Goal: Task Accomplishment & Management: Use online tool/utility

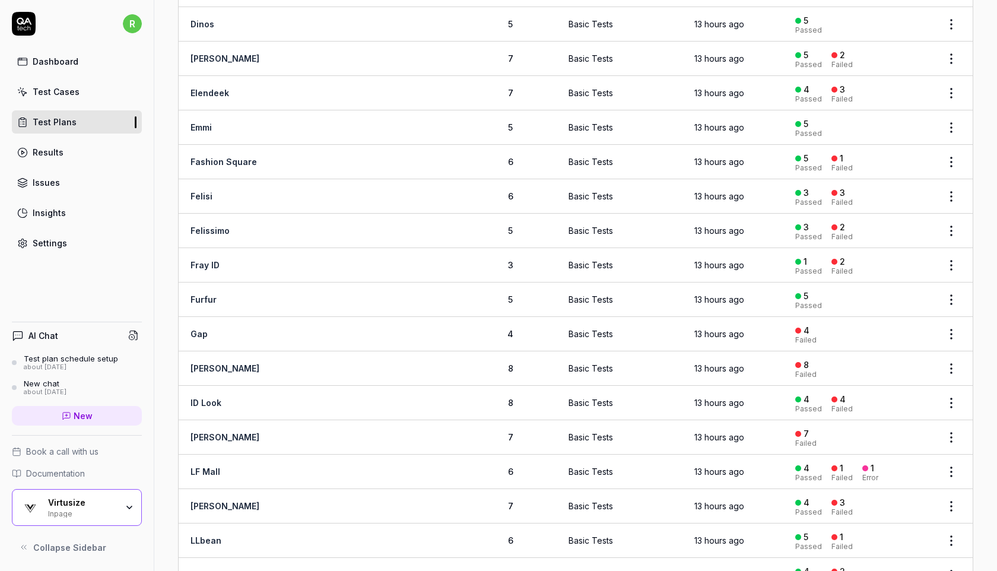
scroll to position [705, 0]
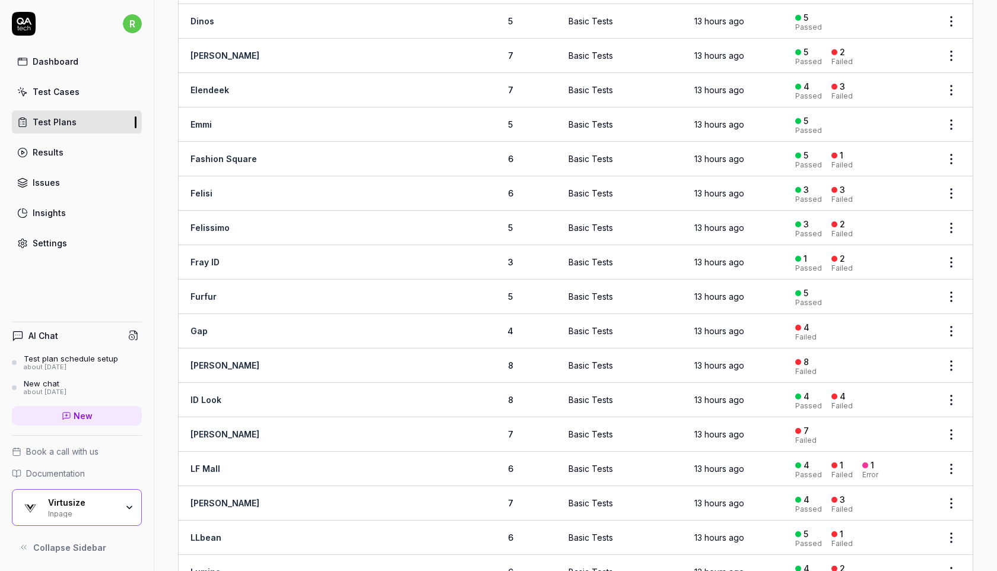
click at [204, 326] on link "Gap" at bounding box center [199, 331] width 17 height 10
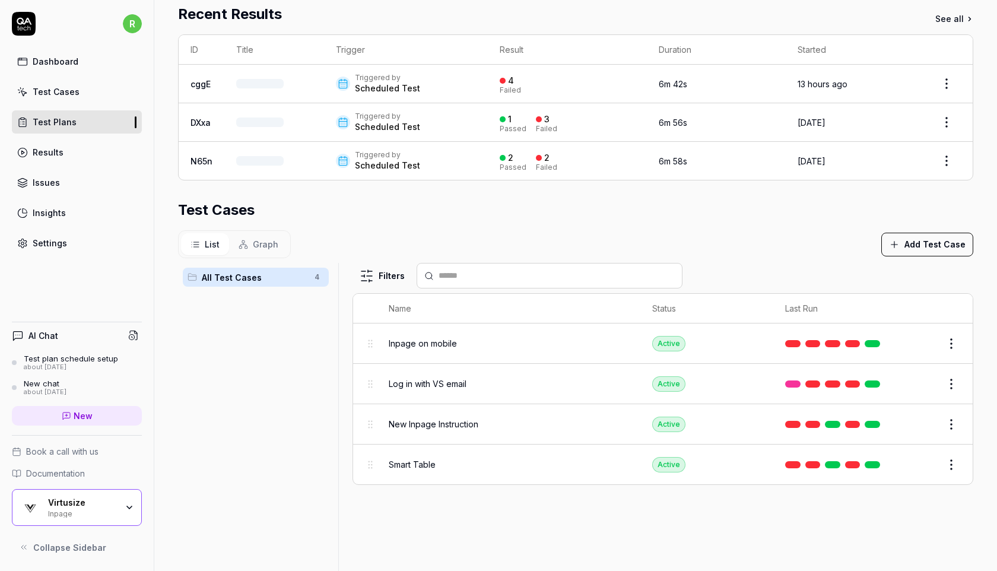
scroll to position [226, 0]
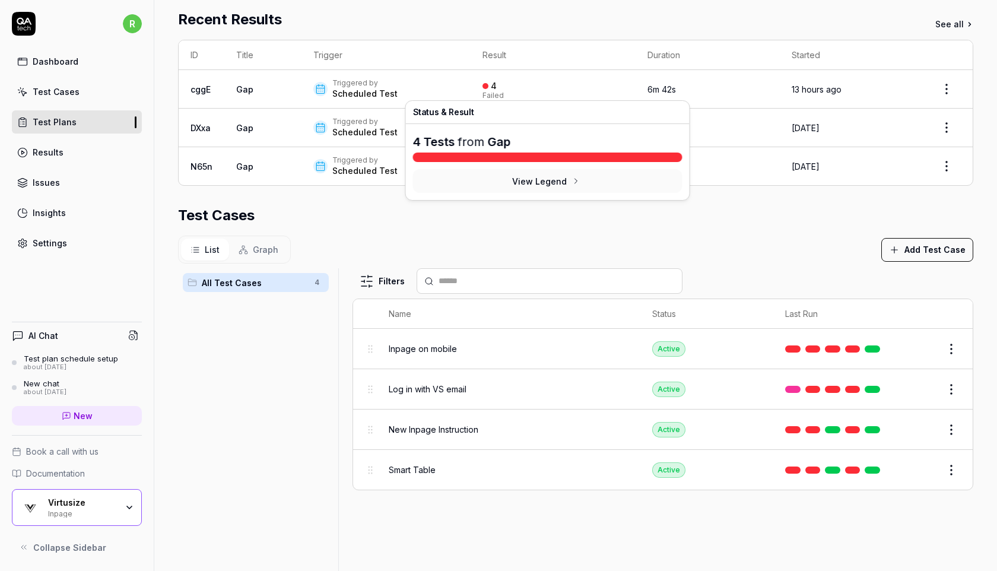
click at [491, 88] on div "4" at bounding box center [494, 86] width 6 height 11
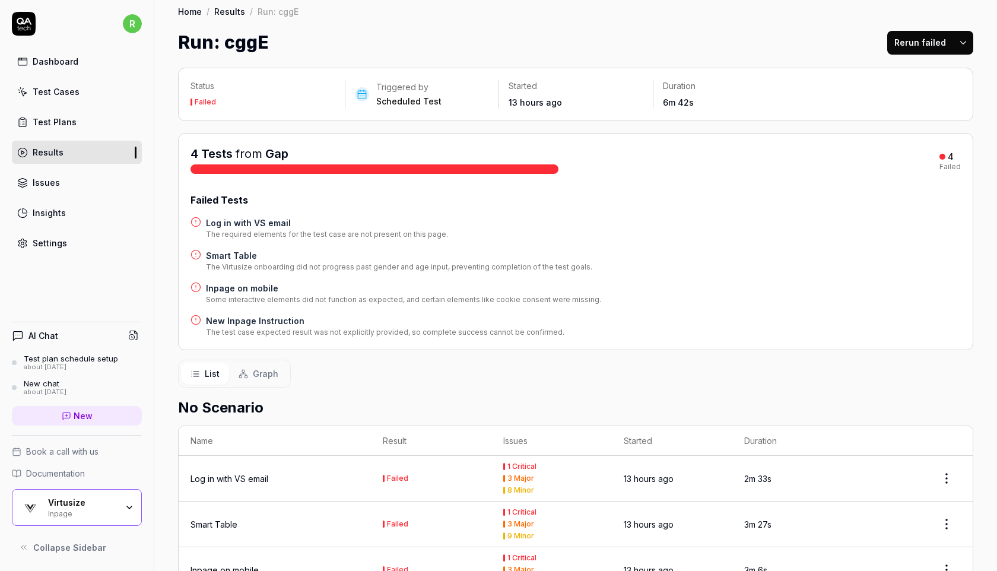
scroll to position [95, 0]
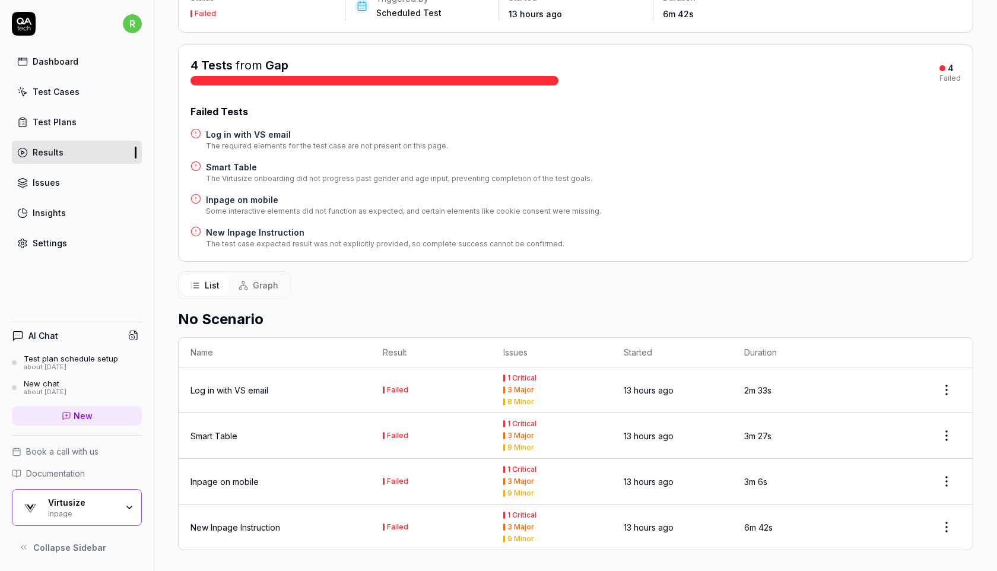
click at [229, 526] on div "New Inpage Instruction" at bounding box center [236, 527] width 90 height 12
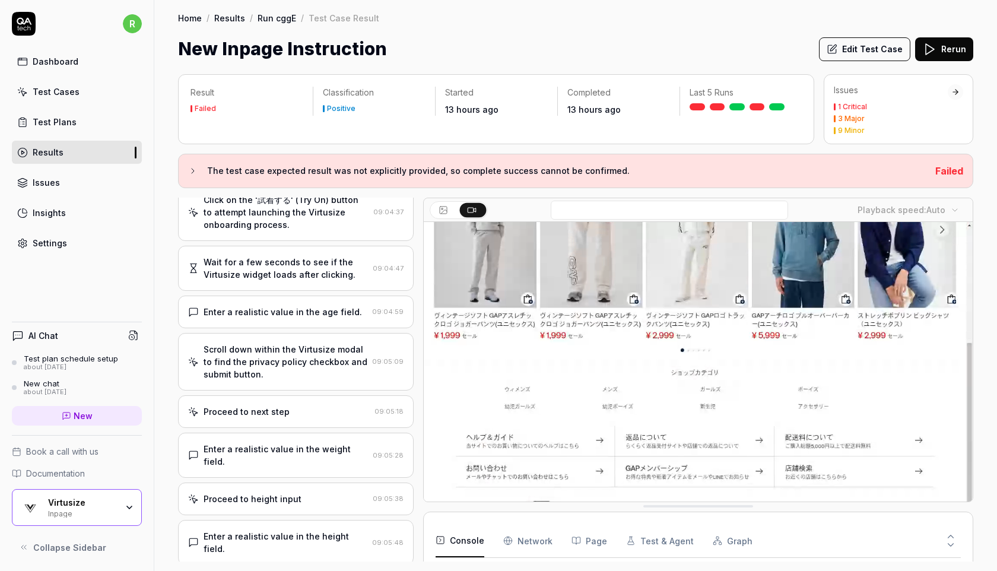
scroll to position [96, 0]
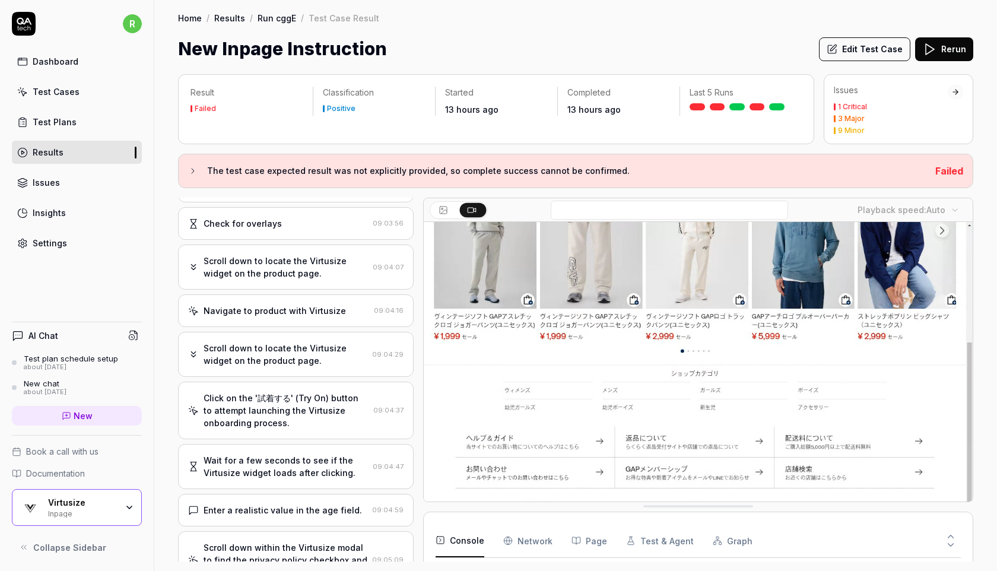
click at [48, 242] on div "Settings" at bounding box center [50, 243] width 34 height 12
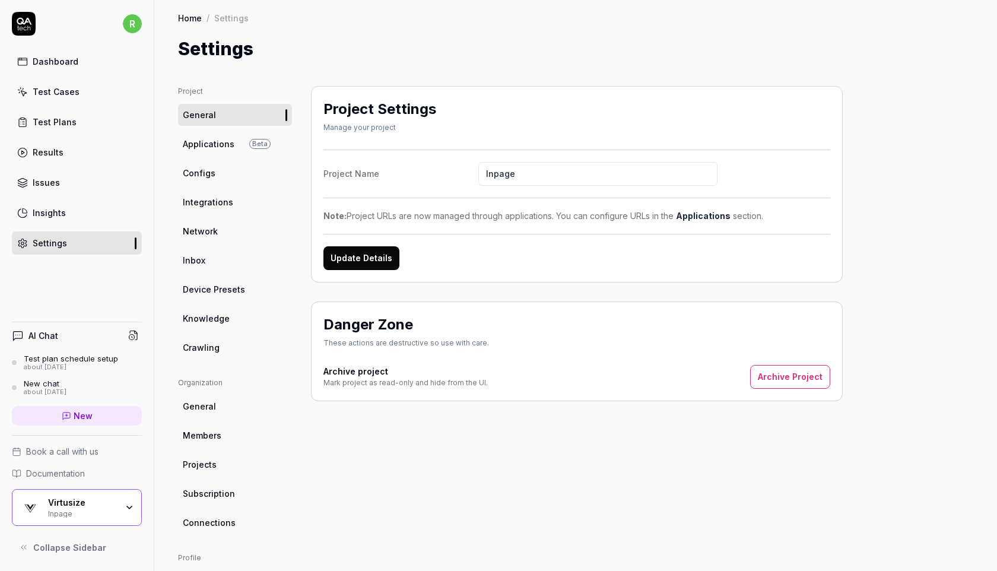
click at [224, 201] on span "Integrations" at bounding box center [208, 202] width 50 height 12
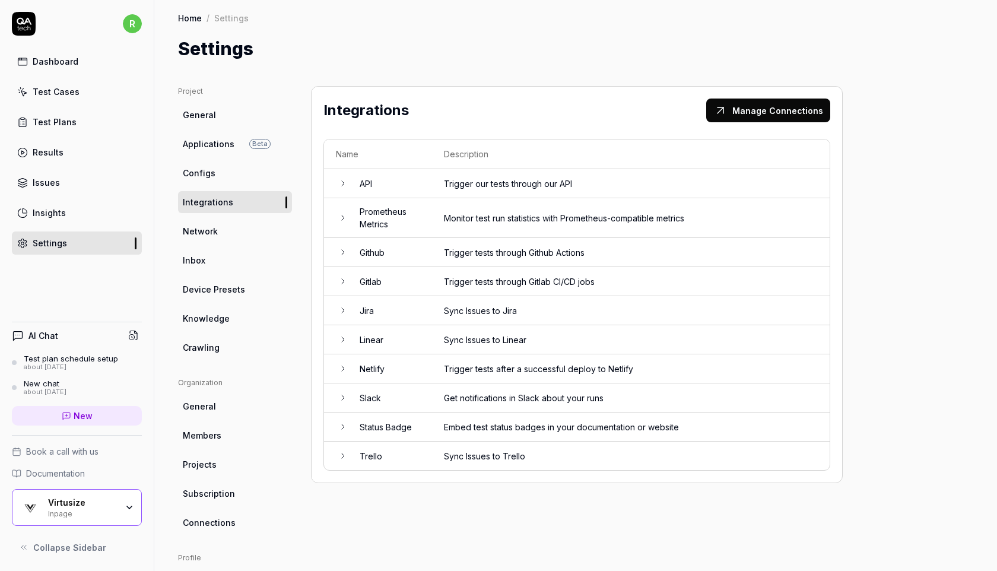
click at [235, 142] on link "Applications Beta" at bounding box center [235, 144] width 114 height 22
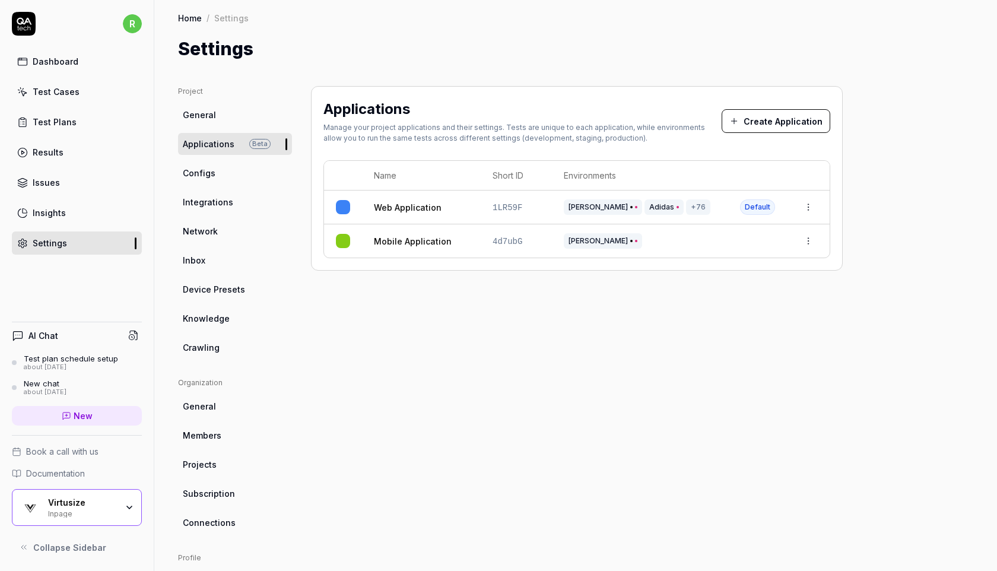
click at [418, 206] on link "Web Application" at bounding box center [408, 207] width 68 height 12
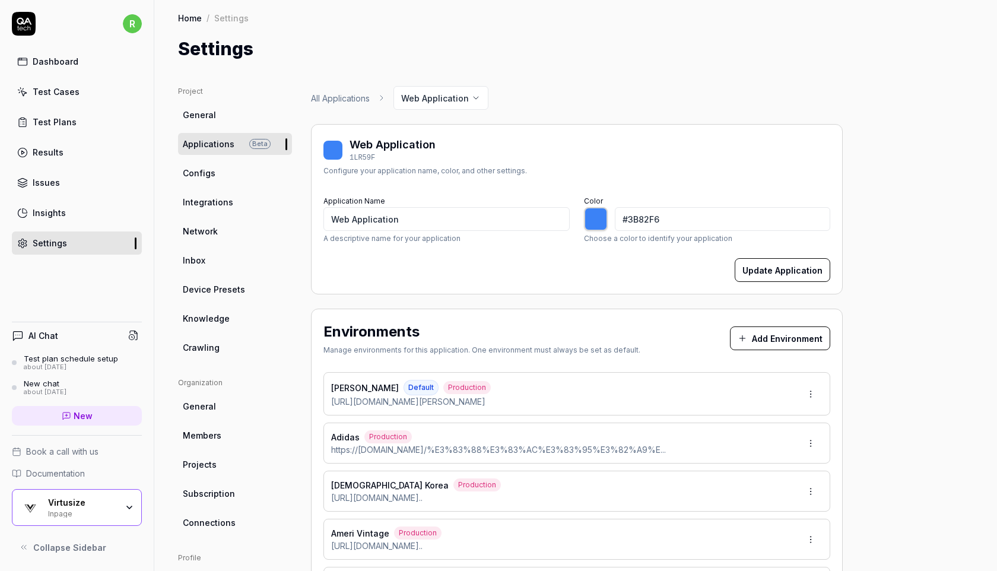
click at [718, 198] on div "Color #3B82F6 ******* Choose a color to identify your application" at bounding box center [707, 218] width 246 height 51
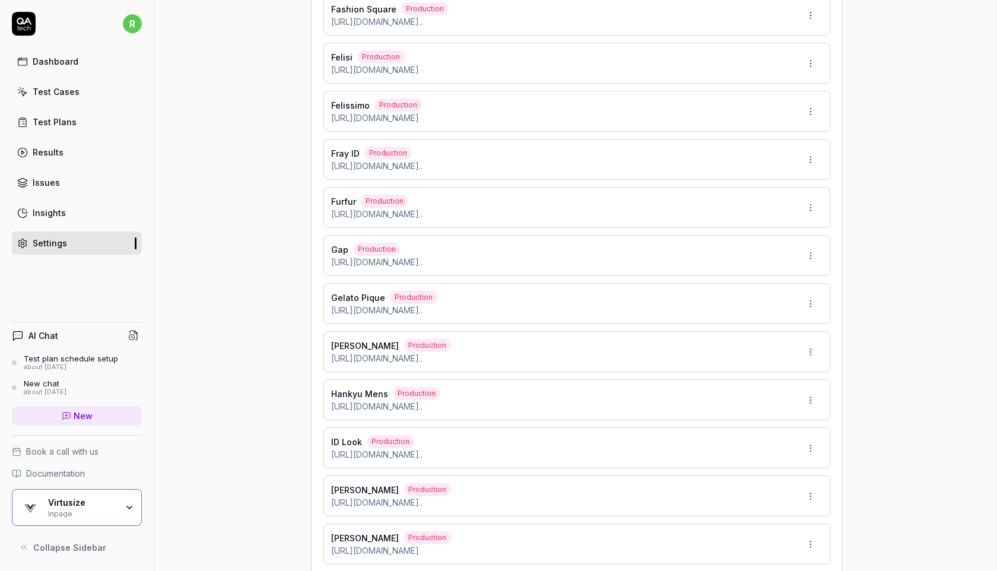
scroll to position [1857, 0]
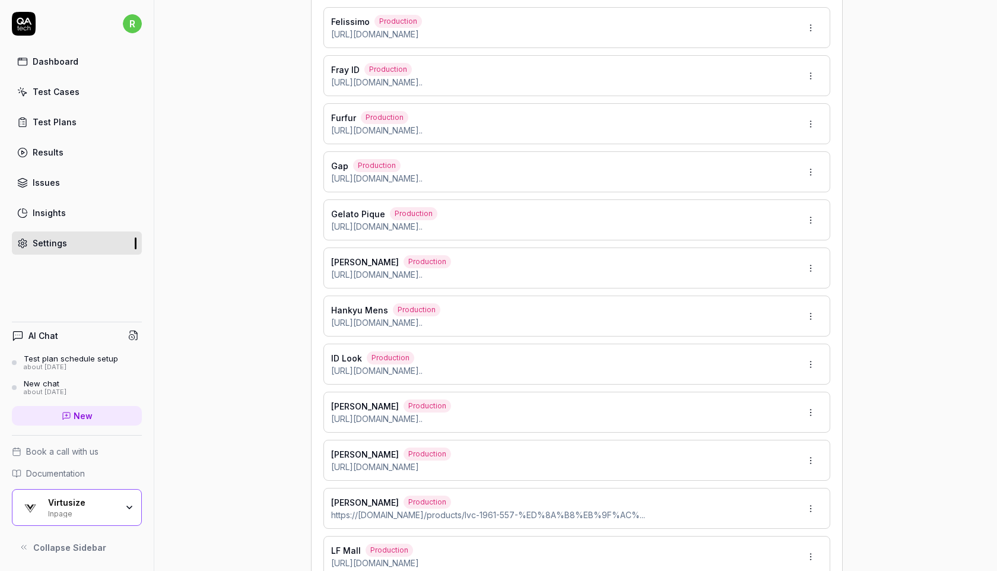
click at [689, 176] on div "Gap Production https://www.gap.co.jp/gap/gap-logo-arctic-fleece-zip-jacket/..." at bounding box center [576, 171] width 507 height 41
click at [805, 170] on html "r Dashboard Test Cases Test Plans Results Issues Insights Settings AI Chat Test…" at bounding box center [498, 285] width 997 height 571
click at [769, 223] on div "Edit" at bounding box center [773, 225] width 94 height 26
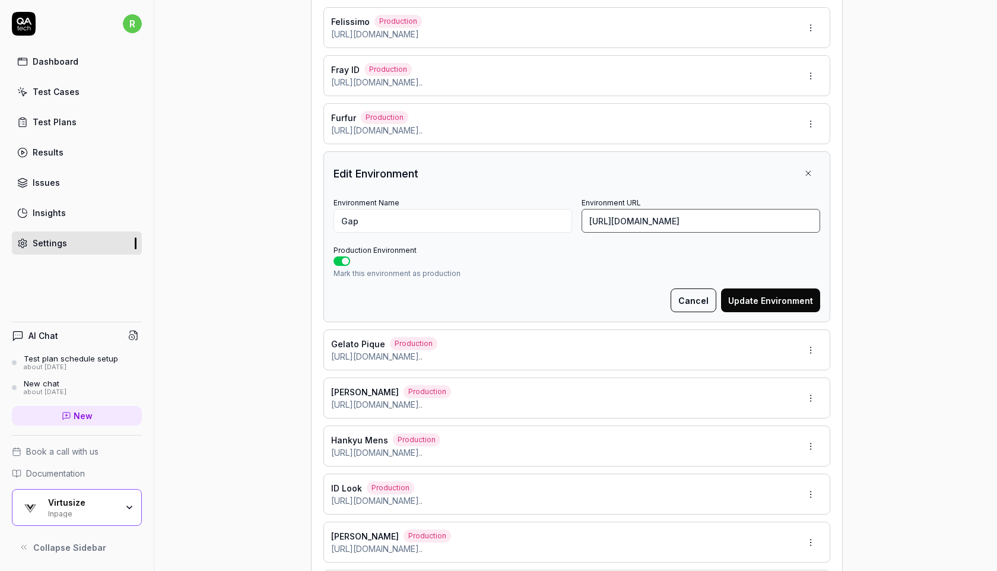
click at [707, 217] on input "https://www.gap.co.jp/gap/gap-logo-arctic-fleece-zip-jacket/605905016.html" at bounding box center [701, 221] width 239 height 24
paste input "heavyweight-french-terry-logo-zip-hoodie/799279016.html?dwvar_799279016_color=7…"
type input "https://www.gap.co.jp/gap/heavyweight-french-terry-logo-zip-hoodie/799279016.ht…"
click at [774, 299] on button "Update Environment" at bounding box center [770, 300] width 99 height 24
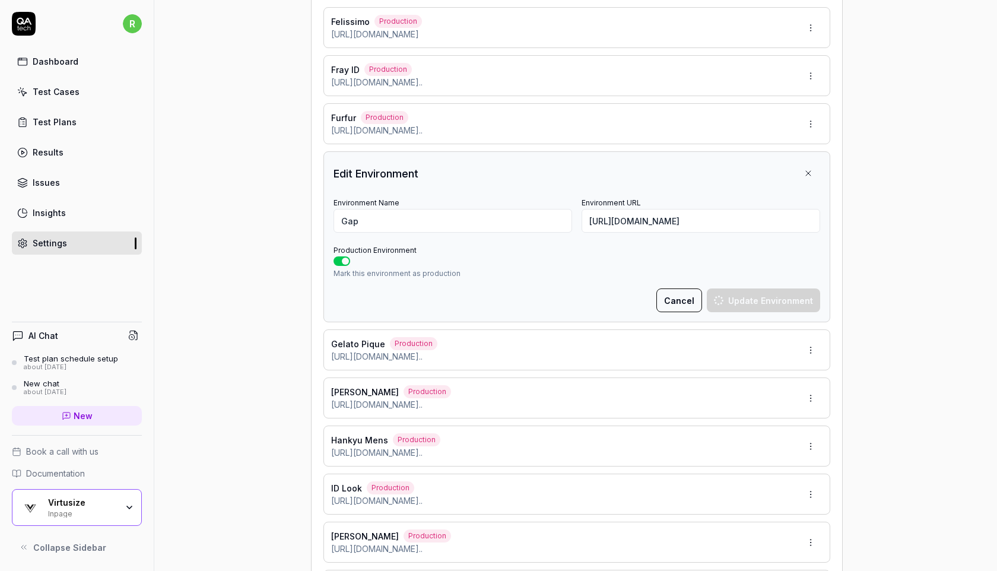
scroll to position [0, 0]
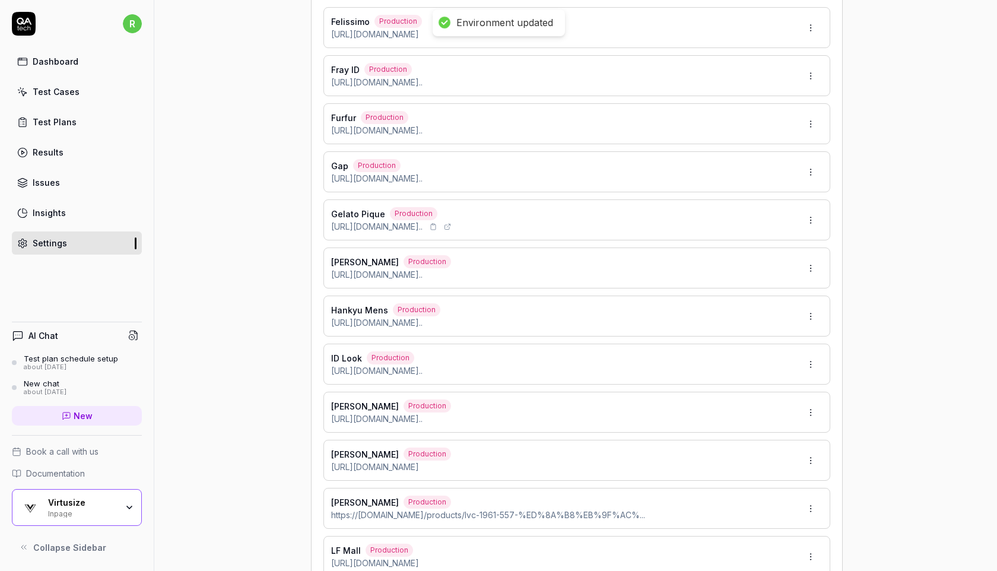
type input "*******"
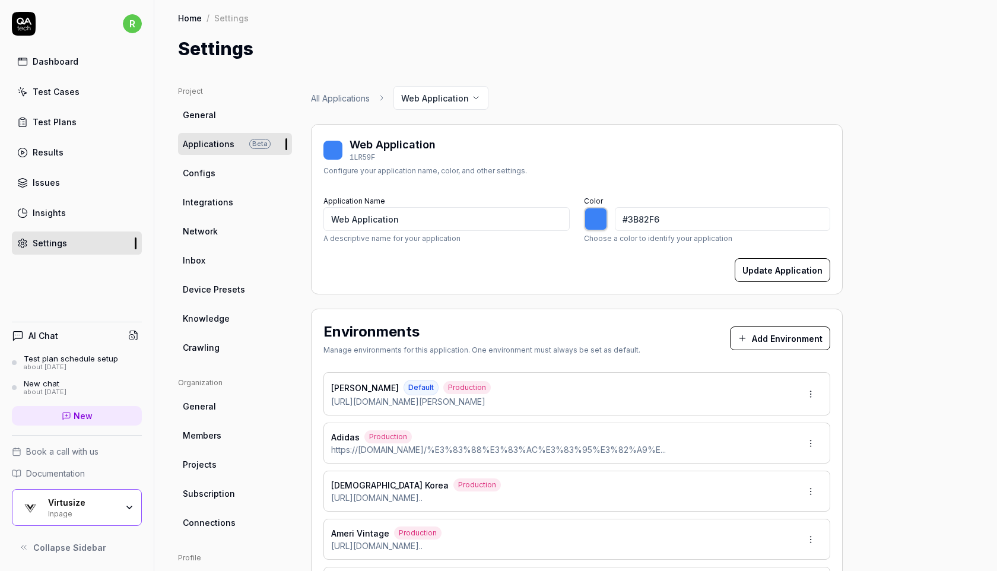
click at [80, 94] on link "Test Cases" at bounding box center [77, 91] width 130 height 23
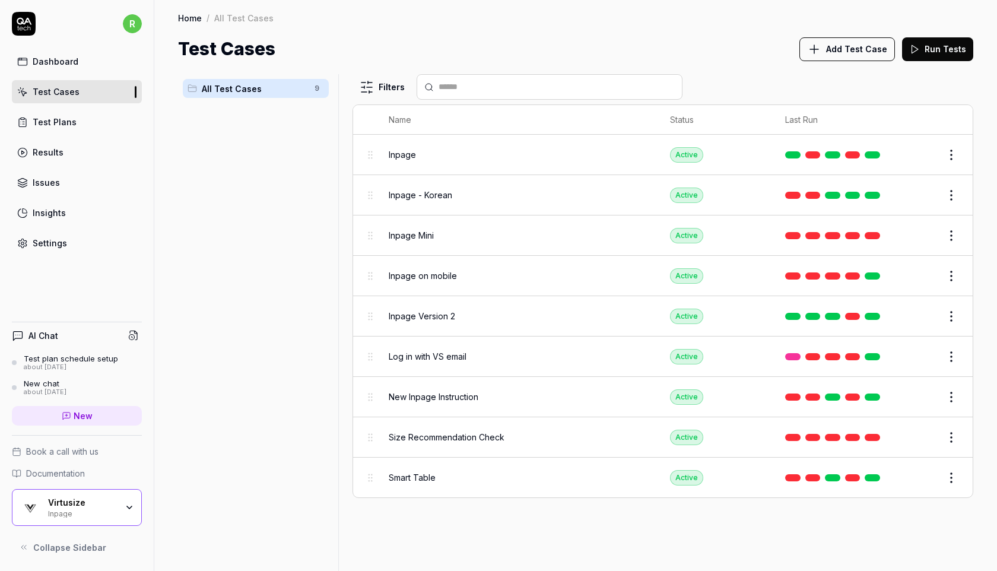
click at [76, 125] on link "Test Plans" at bounding box center [77, 121] width 130 height 23
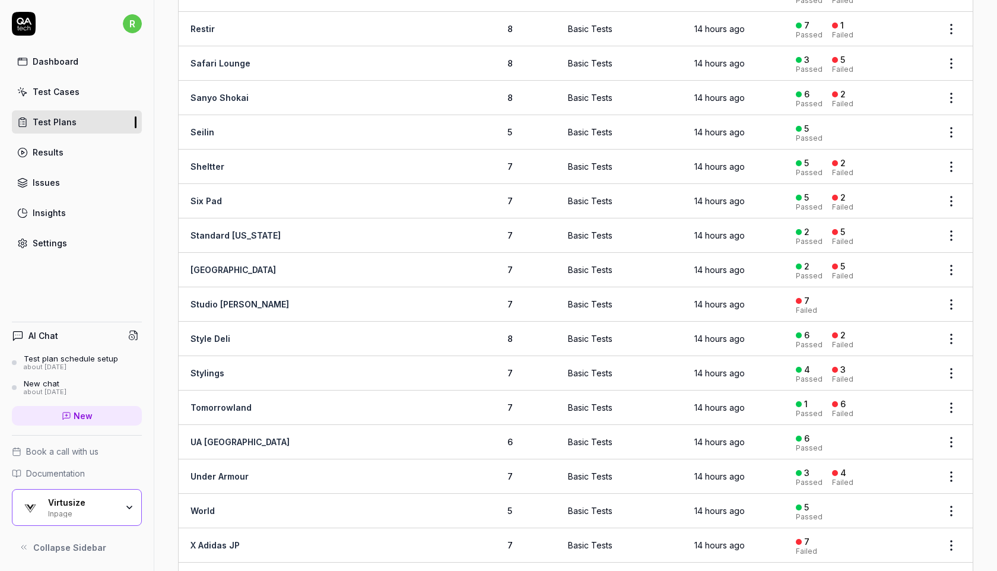
scroll to position [1452, 0]
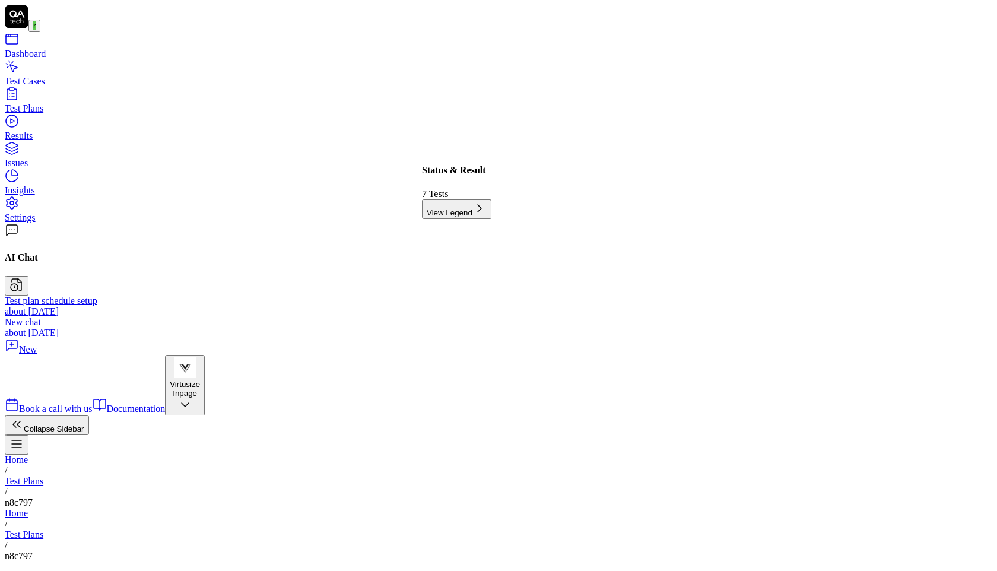
scroll to position [215, 0]
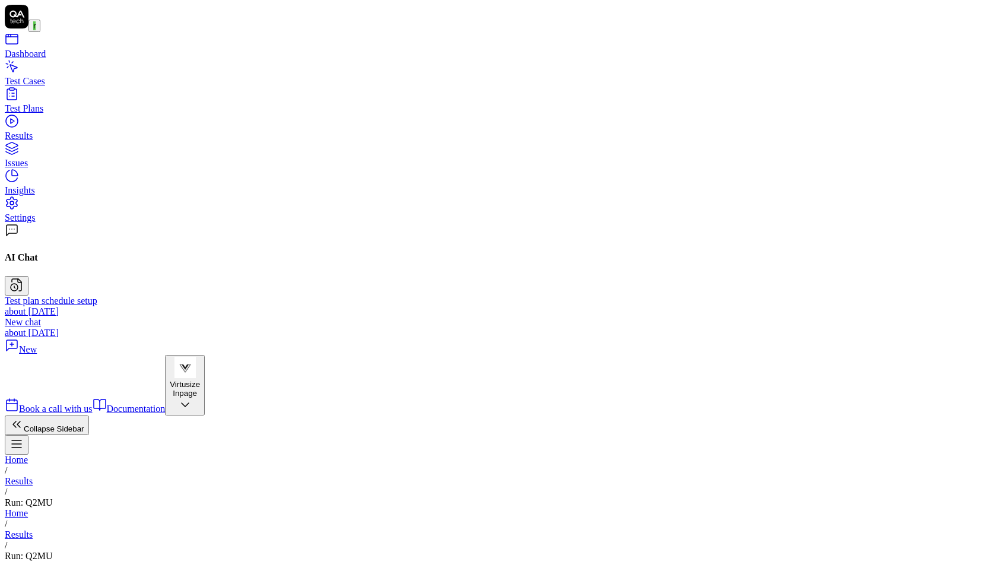
click at [53, 223] on div "Settings" at bounding box center [499, 217] width 988 height 11
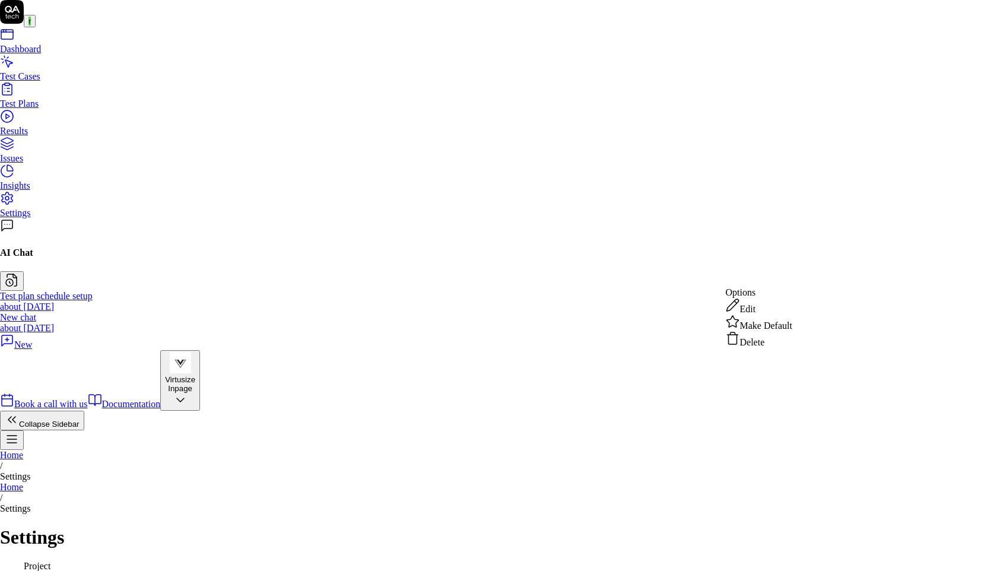
click at [756, 314] on span "Edit" at bounding box center [748, 309] width 16 height 10
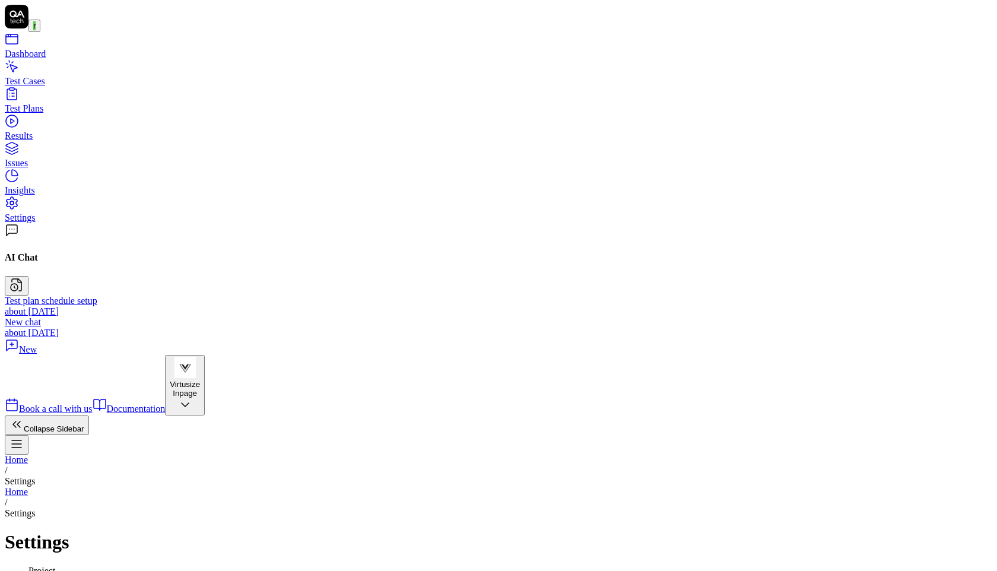
drag, startPoint x: 728, startPoint y: 319, endPoint x: 874, endPoint y: 329, distance: 146.4
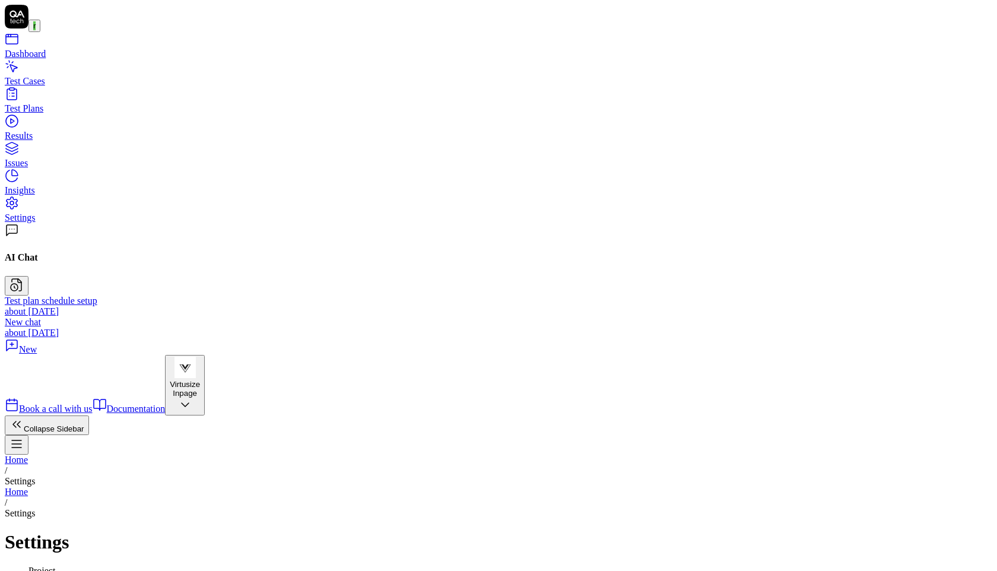
paste input "shop/women/knitwear/products/2552209000532N____"
type input "https://www.paulsmith.co.jp/shop/women/knitwear/products/2552209000532N____"
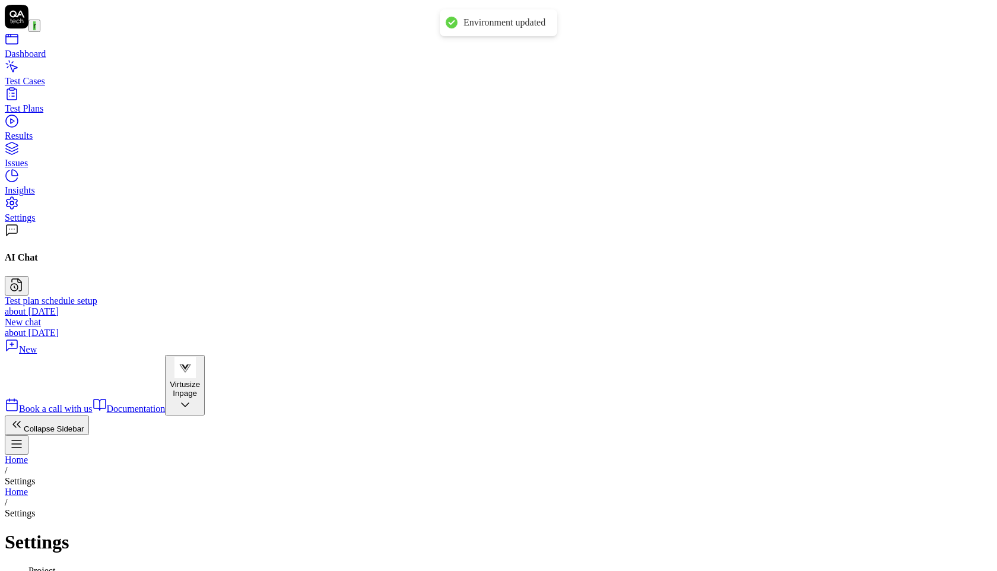
type input "*******"
click at [66, 87] on div "Test Cases" at bounding box center [499, 81] width 988 height 11
click at [81, 114] on link "Test Plans" at bounding box center [499, 103] width 988 height 21
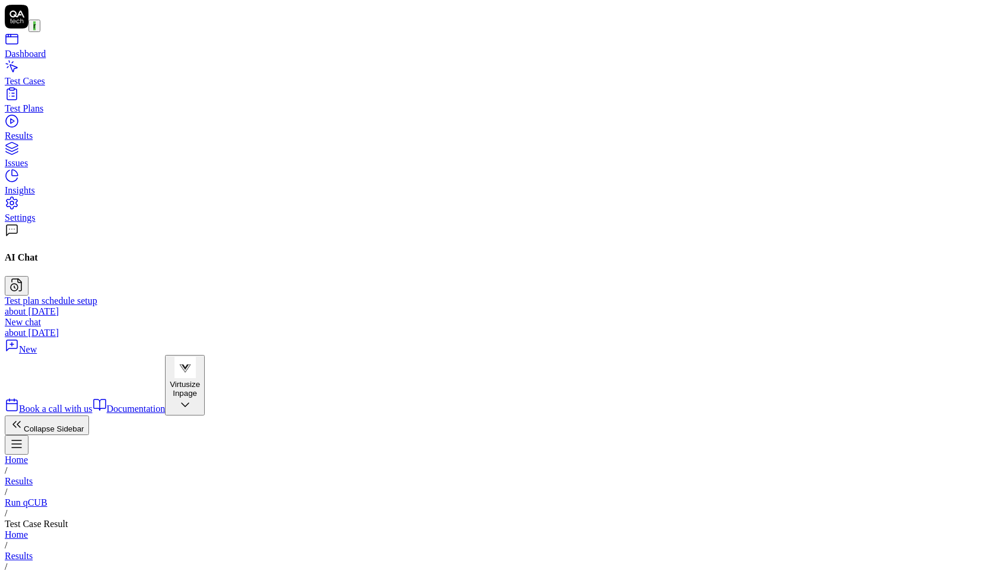
scroll to position [63, 0]
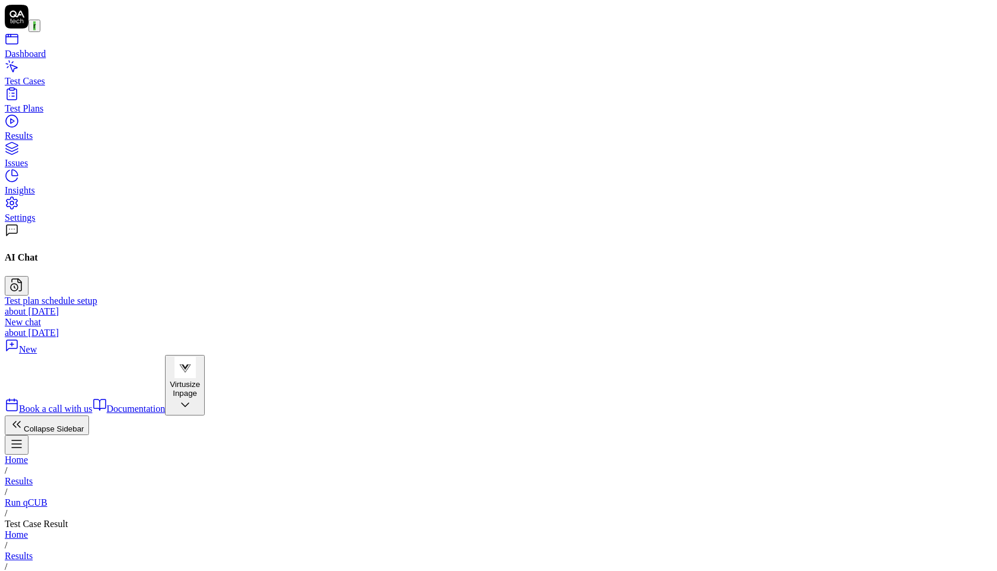
click at [101, 114] on link "Test Plans" at bounding box center [499, 103] width 988 height 21
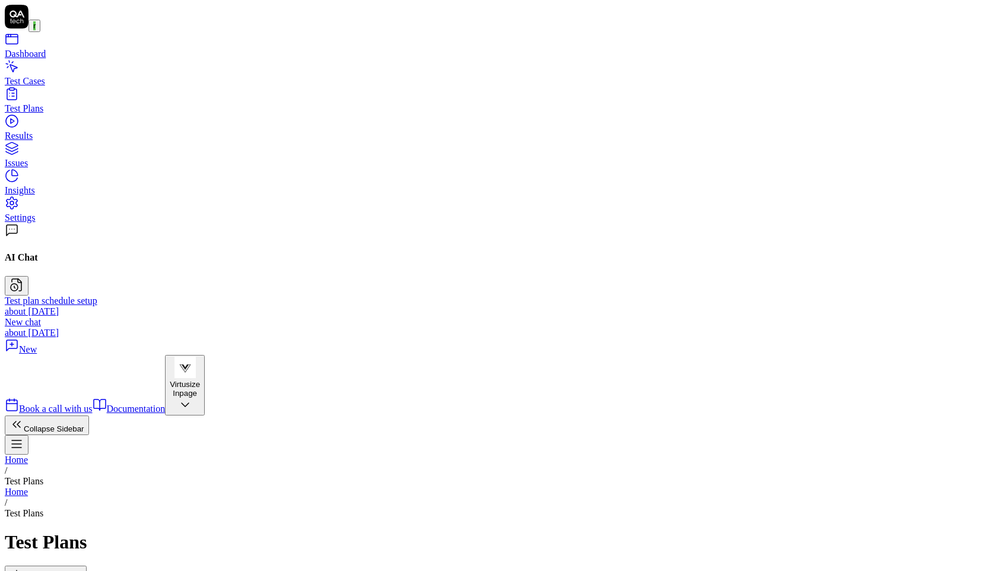
scroll to position [782, 0]
click at [66, 114] on div "Test Plans" at bounding box center [499, 108] width 988 height 11
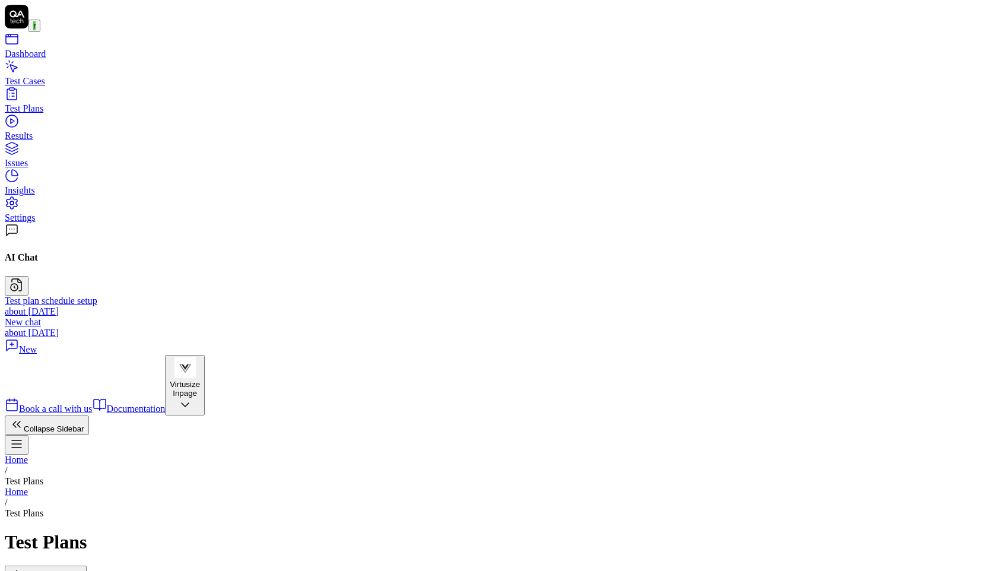
scroll to position [896, 0]
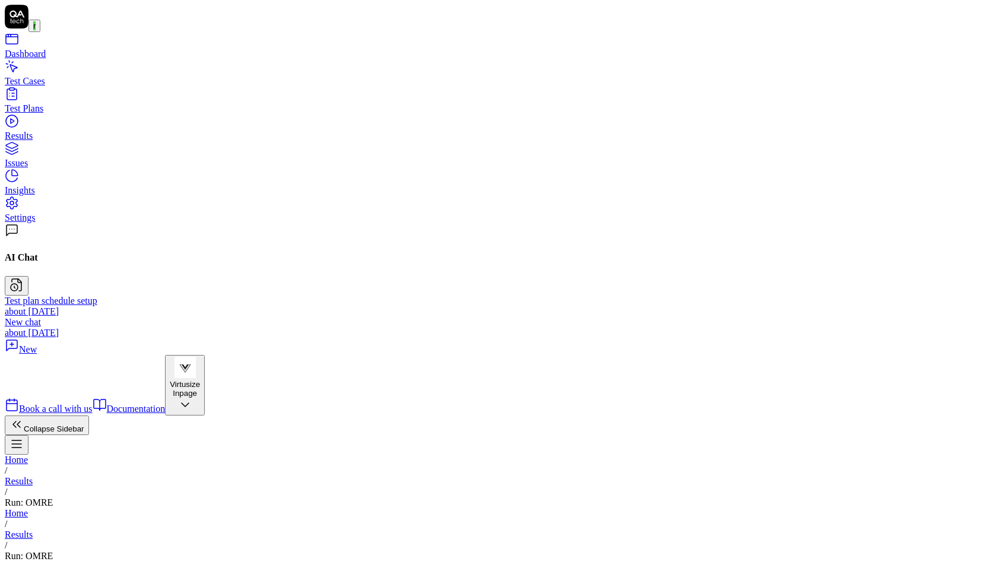
click at [64, 223] on div "Settings" at bounding box center [499, 217] width 988 height 11
click at [88, 59] on link "Dashboard" at bounding box center [499, 48] width 988 height 21
click at [64, 87] on div "Test Cases" at bounding box center [499, 81] width 988 height 11
type textarea "*"
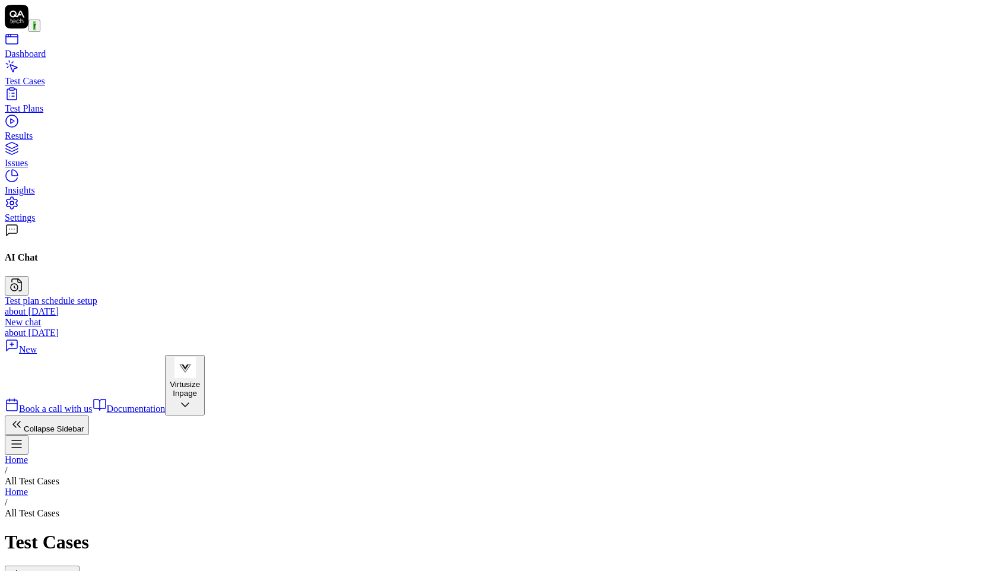
click at [81, 114] on link "Test Plans" at bounding box center [499, 103] width 988 height 21
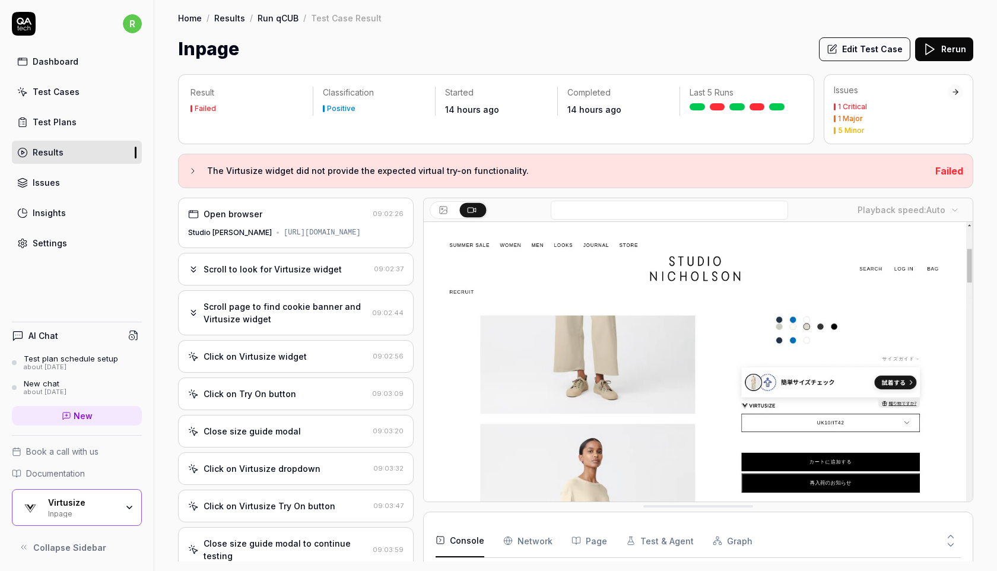
click at [250, 285] on div "Scroll to look for Virtusize widget 09:02:37" at bounding box center [296, 269] width 236 height 33
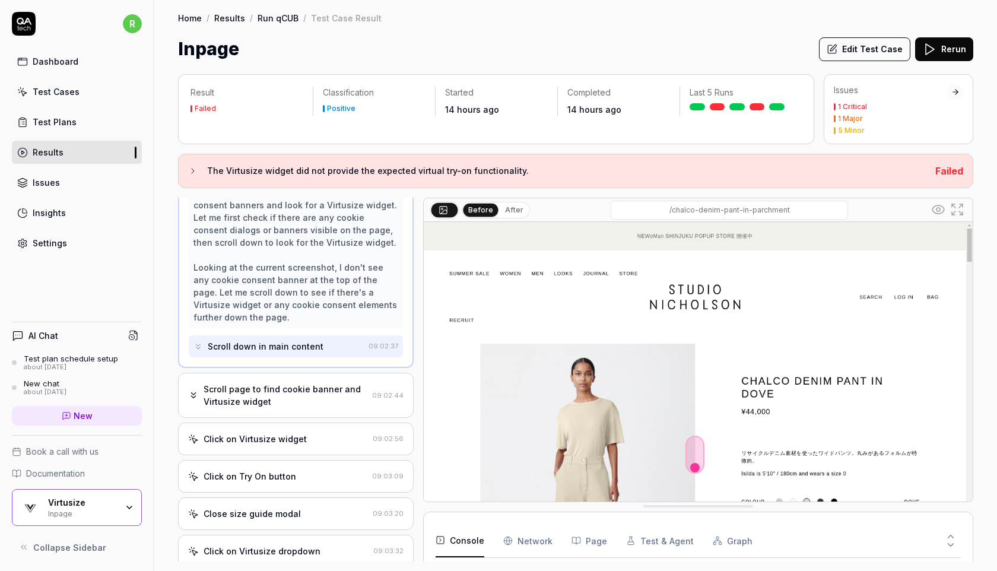
scroll to position [144, 0]
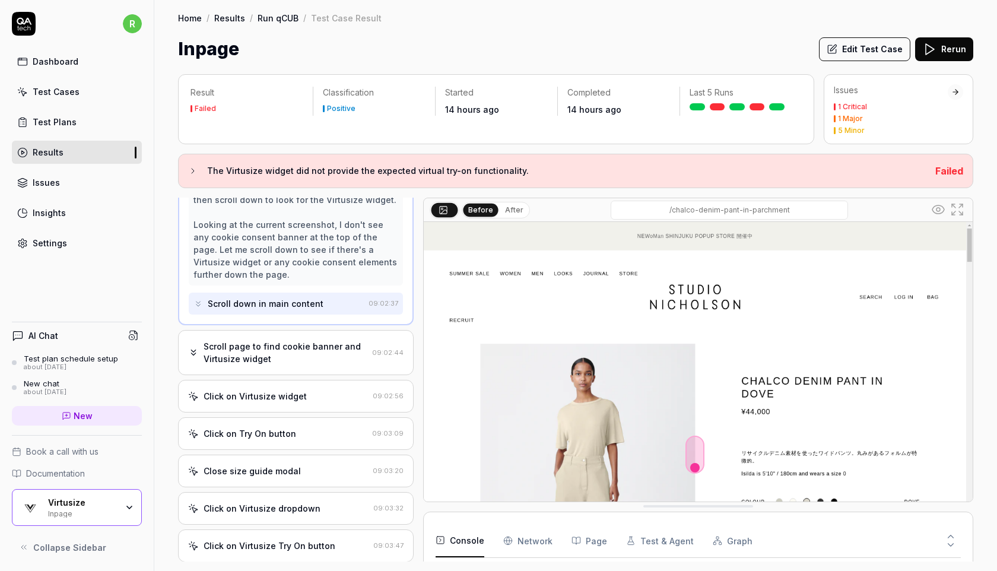
click at [245, 365] on div "Scroll page to find cookie banner and Virtusize widget" at bounding box center [286, 352] width 164 height 25
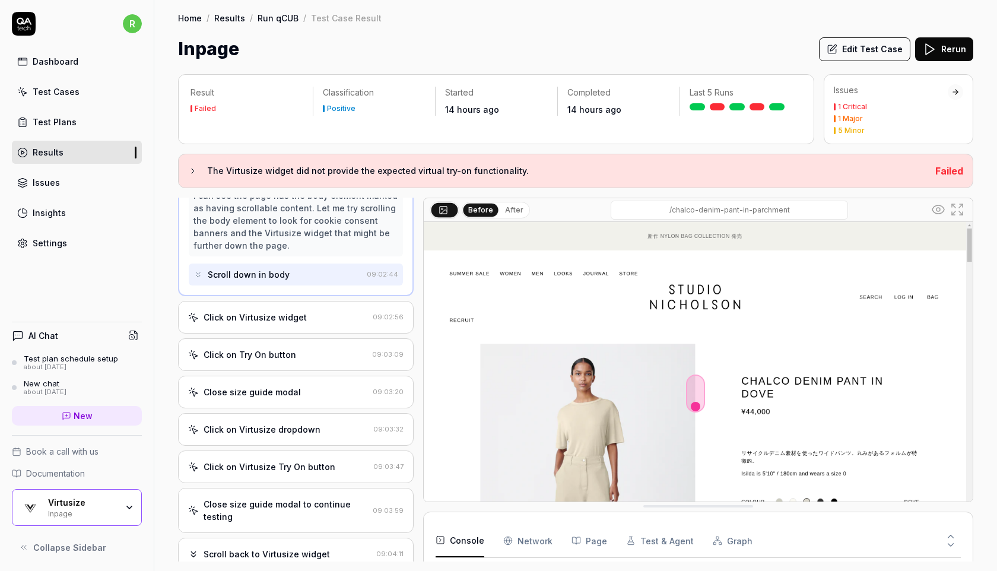
scroll to position [149, 0]
click at [272, 333] on div "Click on Virtusize widget 09:02:56" at bounding box center [296, 316] width 236 height 33
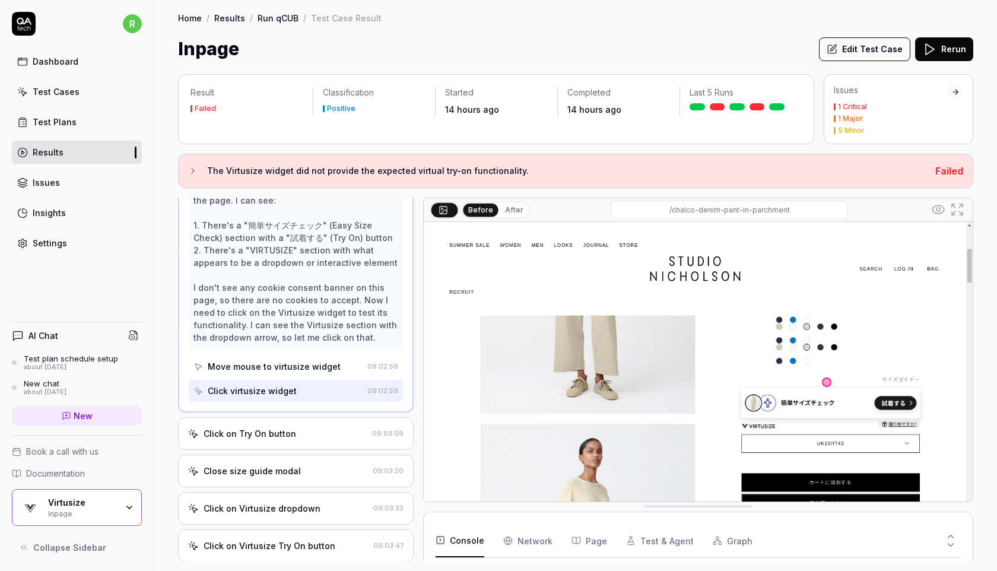
scroll to position [195, 0]
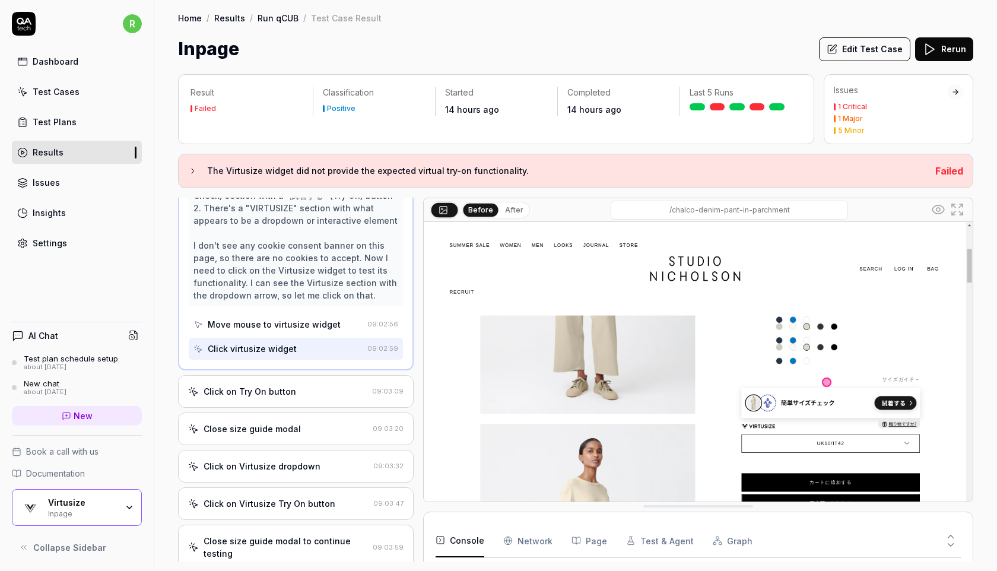
click at [244, 394] on div "Click on Try On button 09:03:09" at bounding box center [296, 391] width 236 height 33
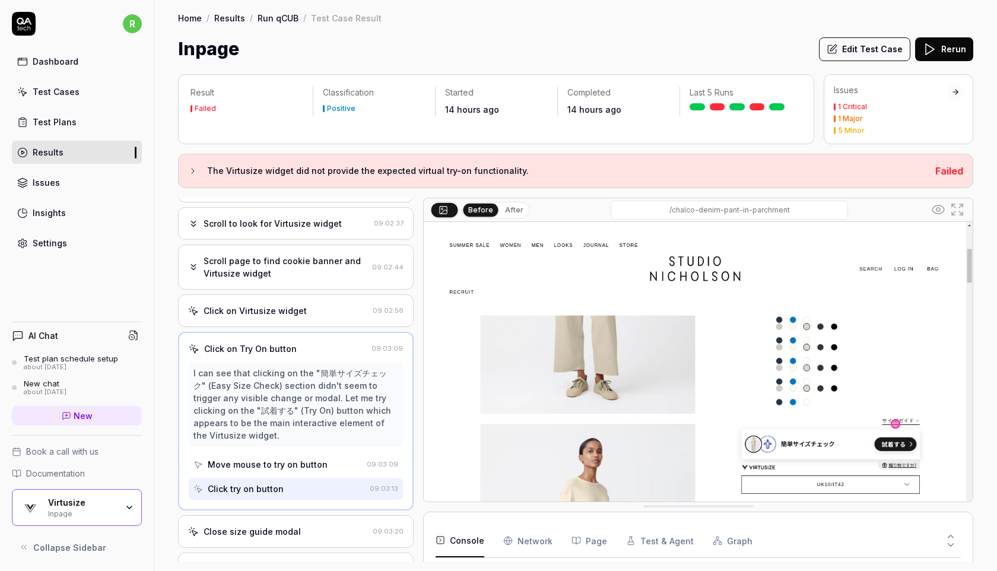
scroll to position [59, 0]
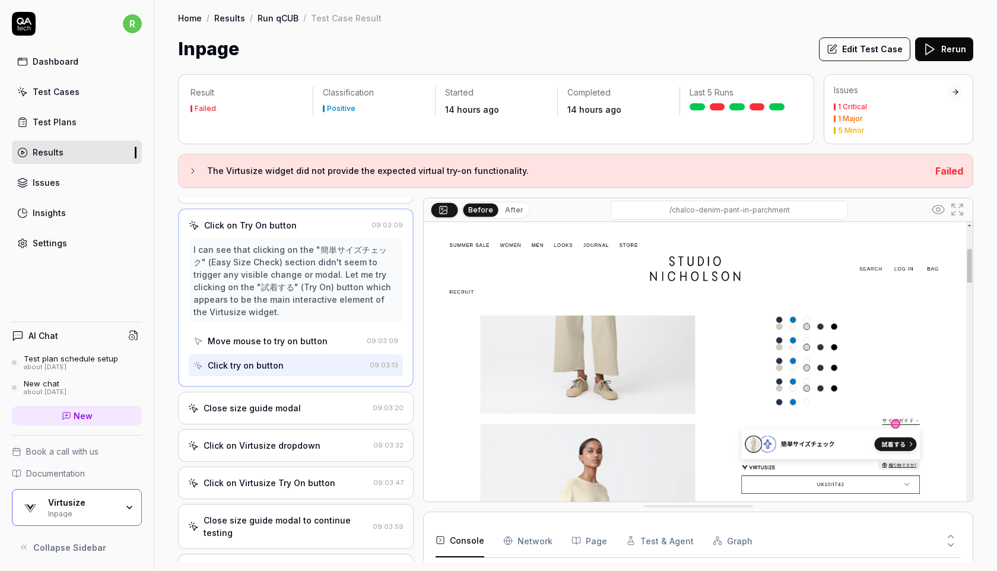
click at [273, 414] on div "Close size guide modal" at bounding box center [252, 408] width 97 height 12
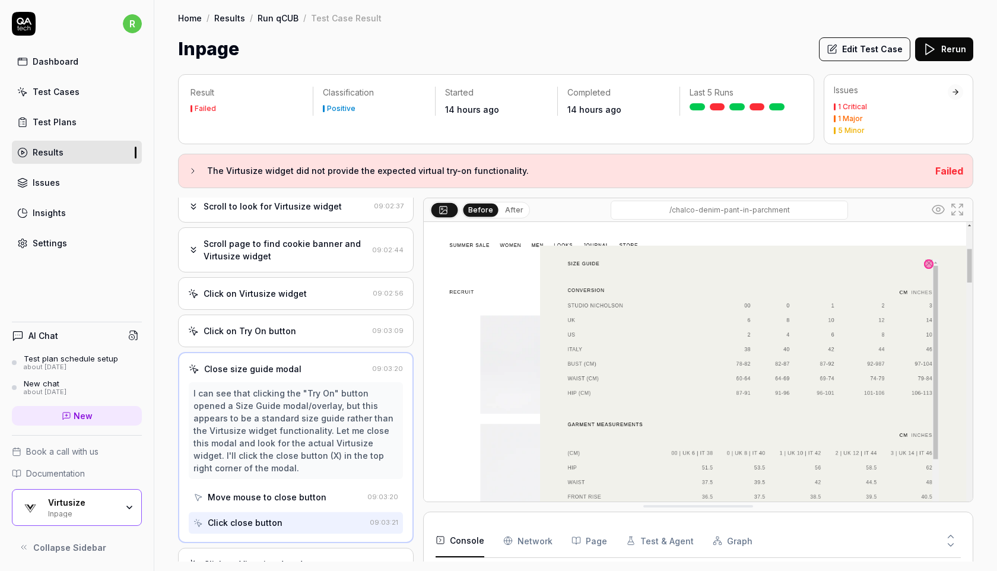
scroll to position [55, 0]
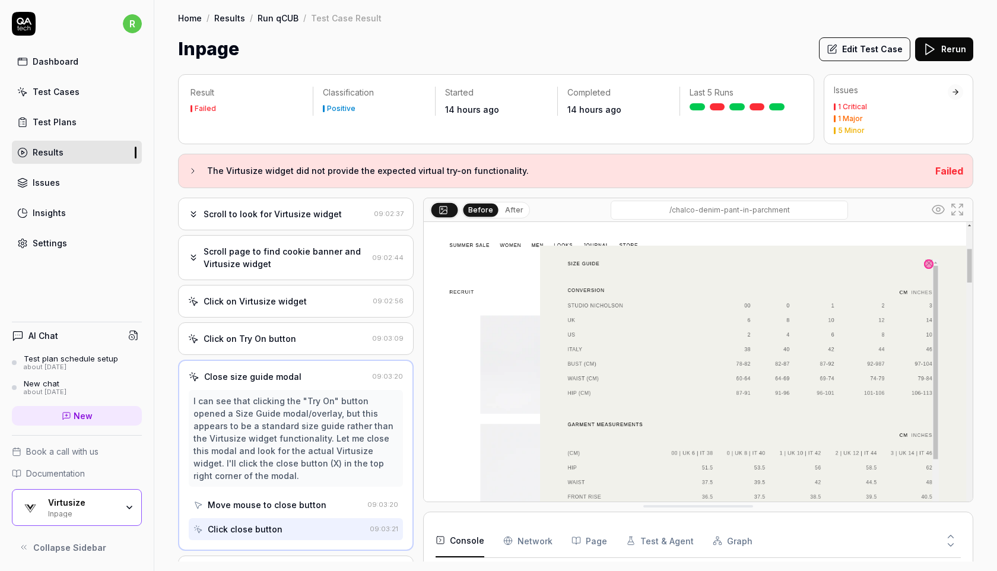
click at [312, 345] on div "Click on Try On button" at bounding box center [277, 338] width 179 height 12
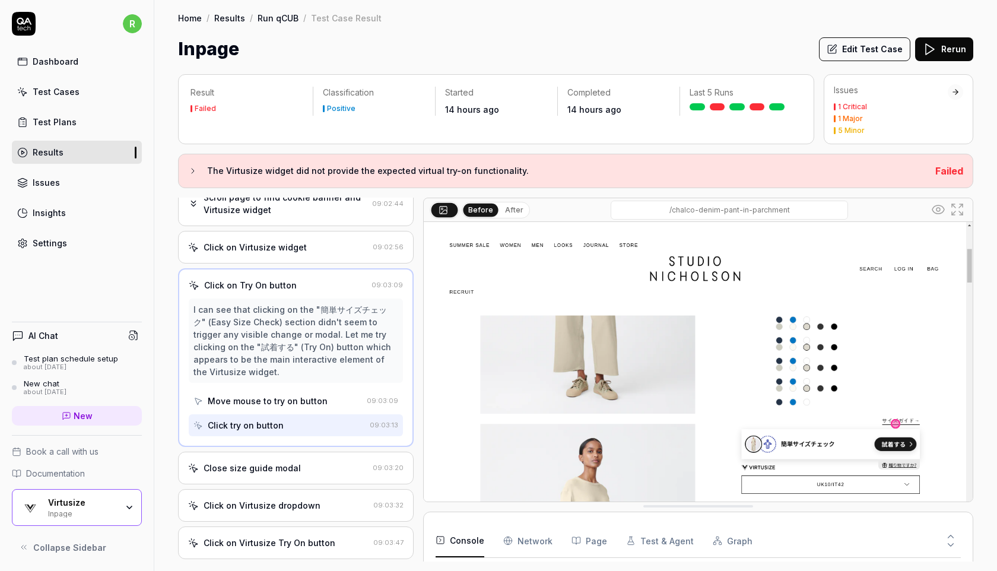
scroll to position [116, 0]
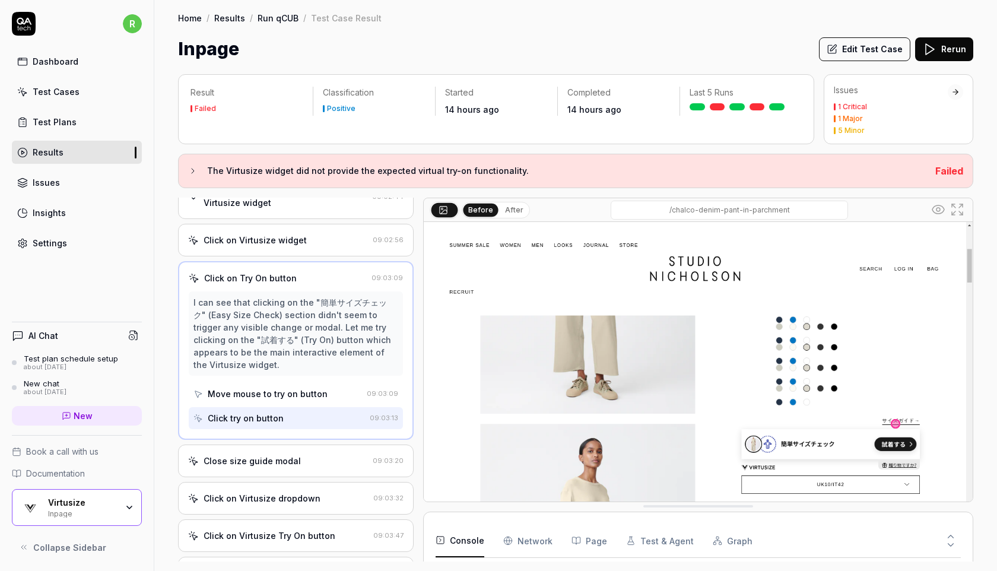
click at [272, 400] on div "Move mouse to try on button" at bounding box center [268, 394] width 120 height 12
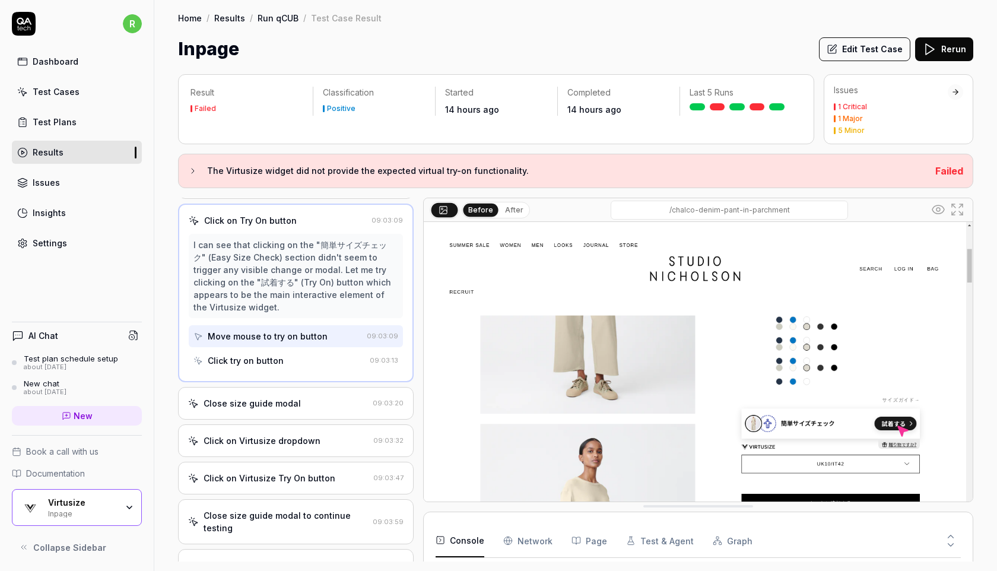
scroll to position [195, 0]
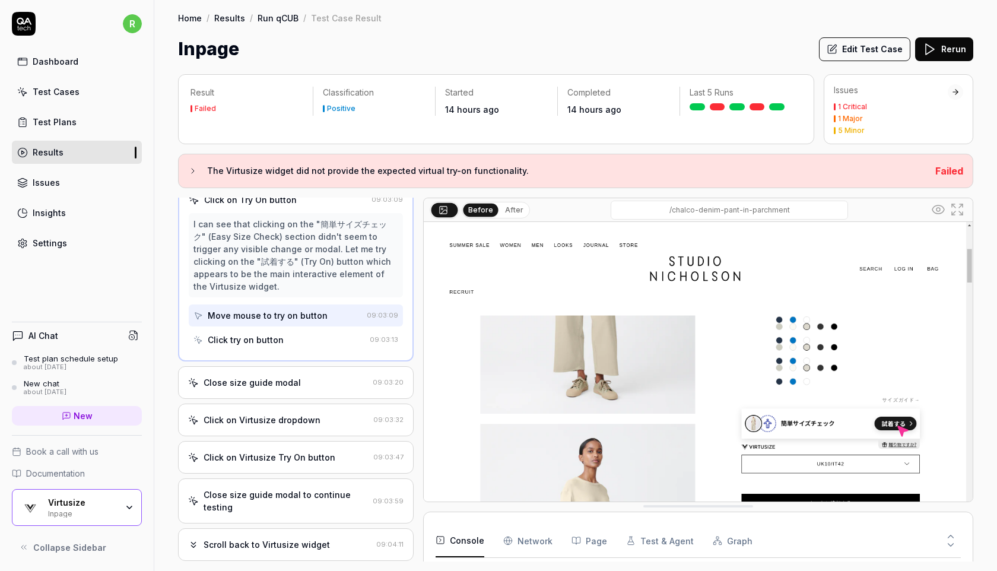
click at [275, 399] on div "Close size guide modal 09:03:20" at bounding box center [296, 382] width 236 height 33
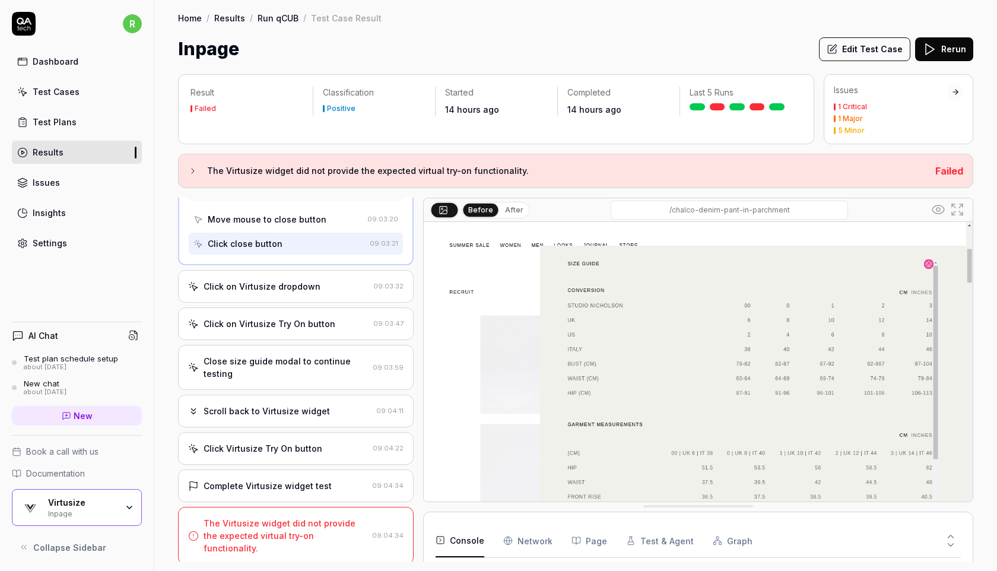
scroll to position [341, 0]
click at [302, 376] on div "Close size guide modal to continue testing" at bounding box center [286, 366] width 164 height 25
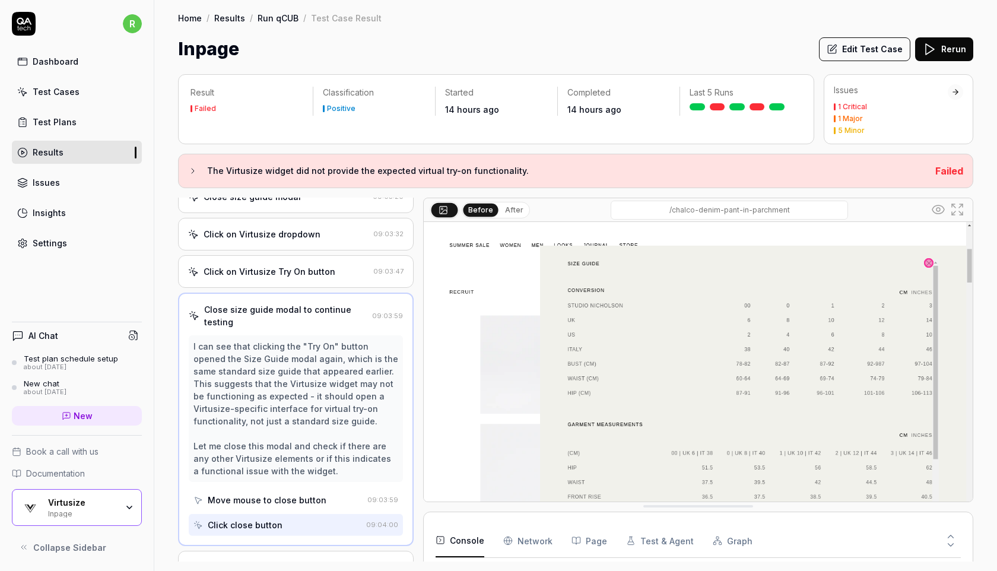
scroll to position [229, 0]
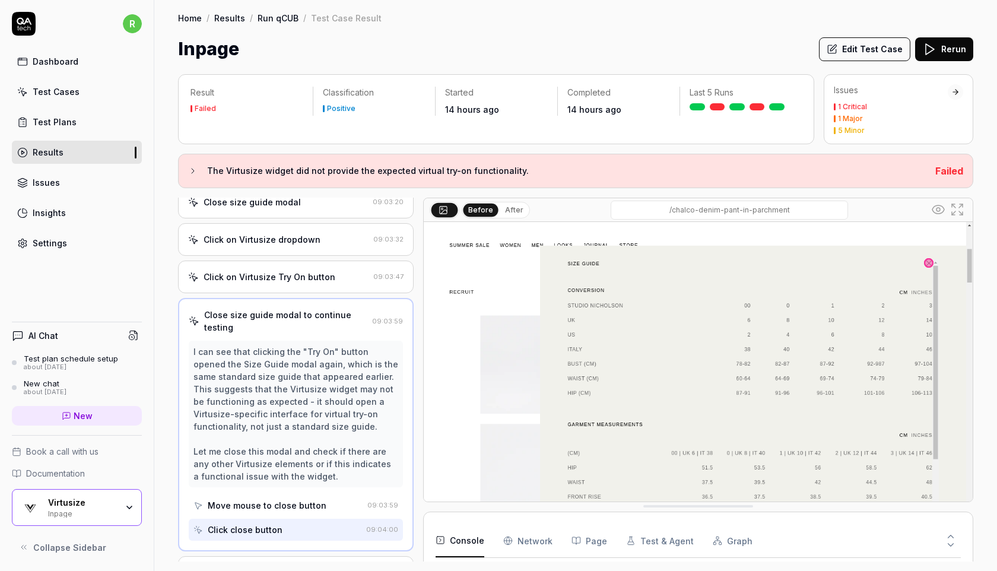
click at [893, 47] on button "Edit Test Case" at bounding box center [864, 49] width 91 height 24
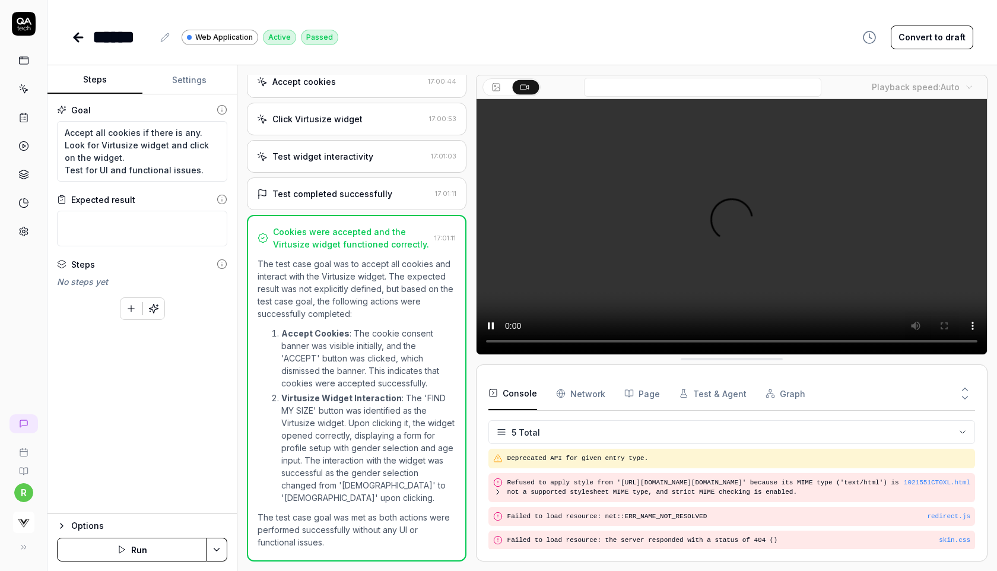
scroll to position [43, 0]
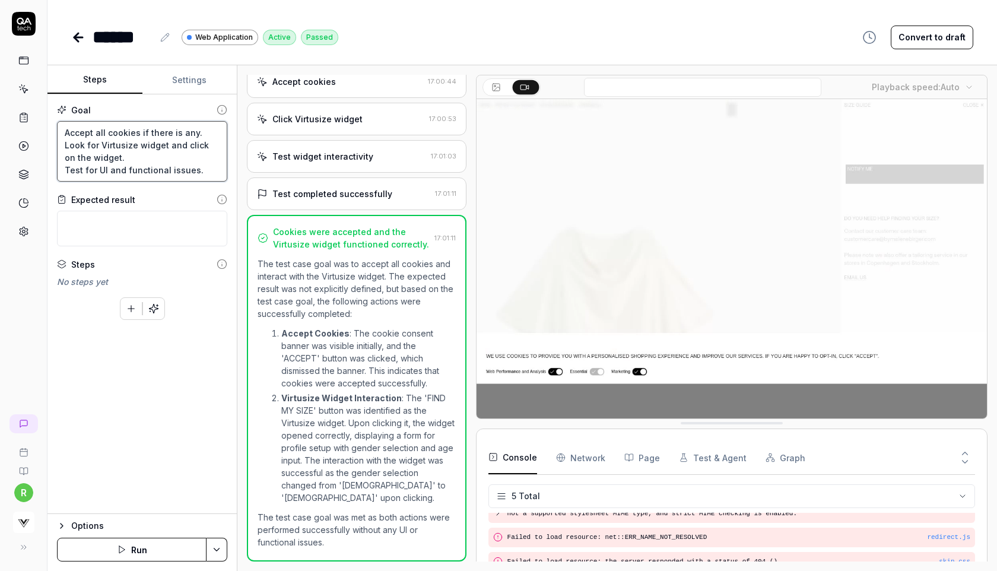
click at [186, 172] on textarea "Accept all cookies if there is any. Look for Virtusize widget and click on the …" at bounding box center [142, 151] width 170 height 61
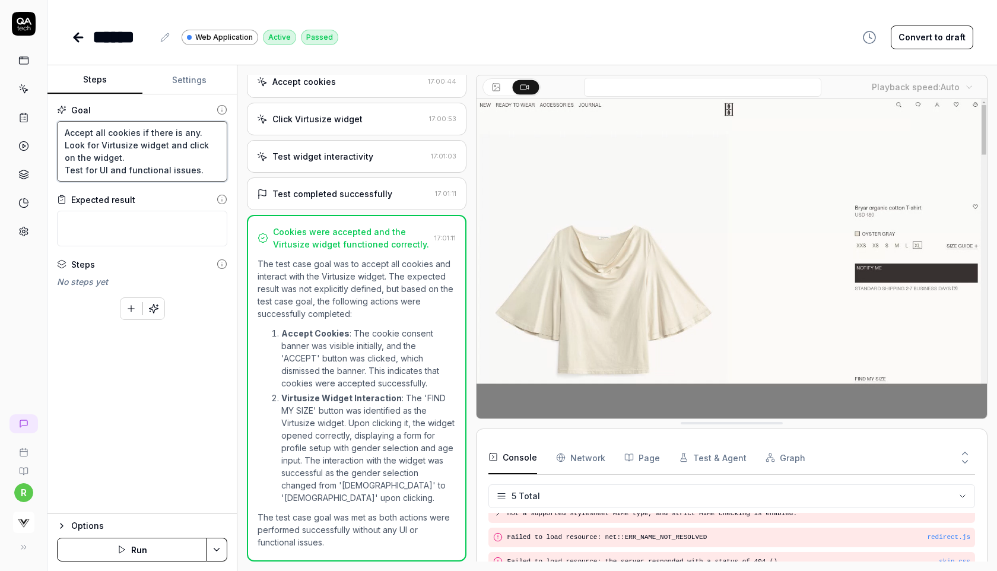
click at [144, 147] on textarea "Accept all cookies if there is any. Look for Virtusize widget and click on the …" at bounding box center [142, 151] width 170 height 61
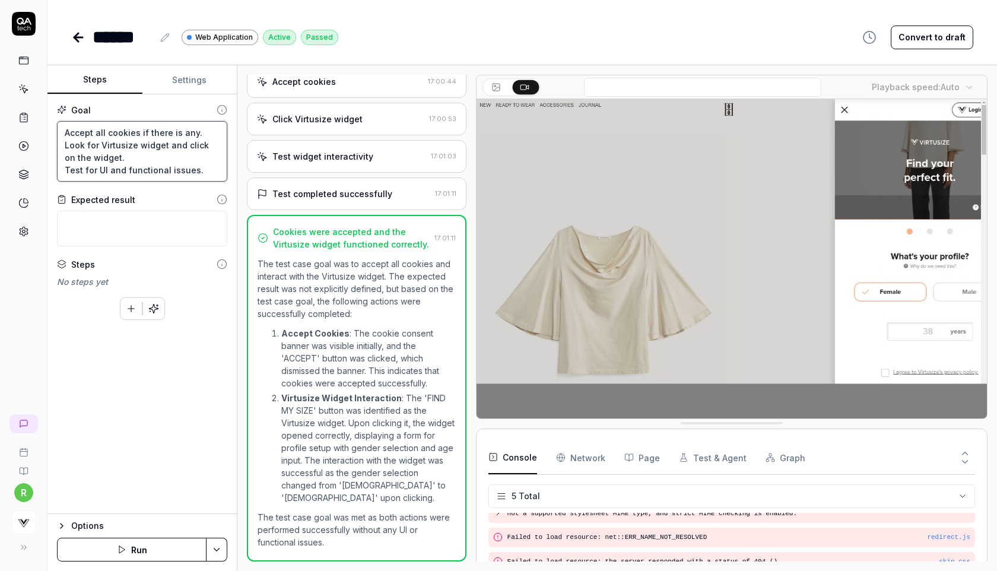
click at [119, 154] on textarea "Accept all cookies if there is any. Look for Virtusize widget and click on the …" at bounding box center [142, 151] width 170 height 61
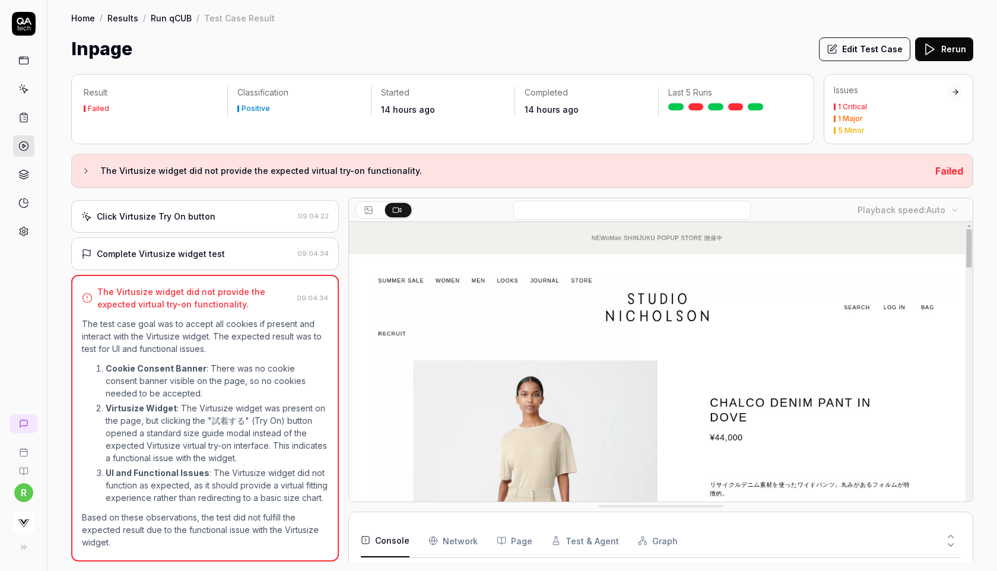
scroll to position [109, 0]
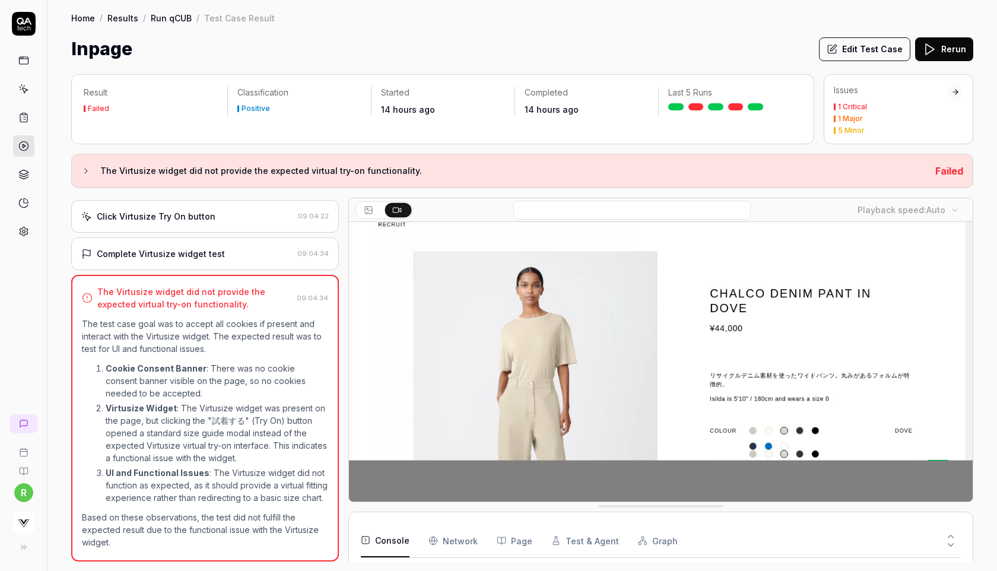
click at [377, 188] on div "Result Failed Classification Positive Started 14 hours ago Completed 14 hours a…" at bounding box center [522, 317] width 902 height 487
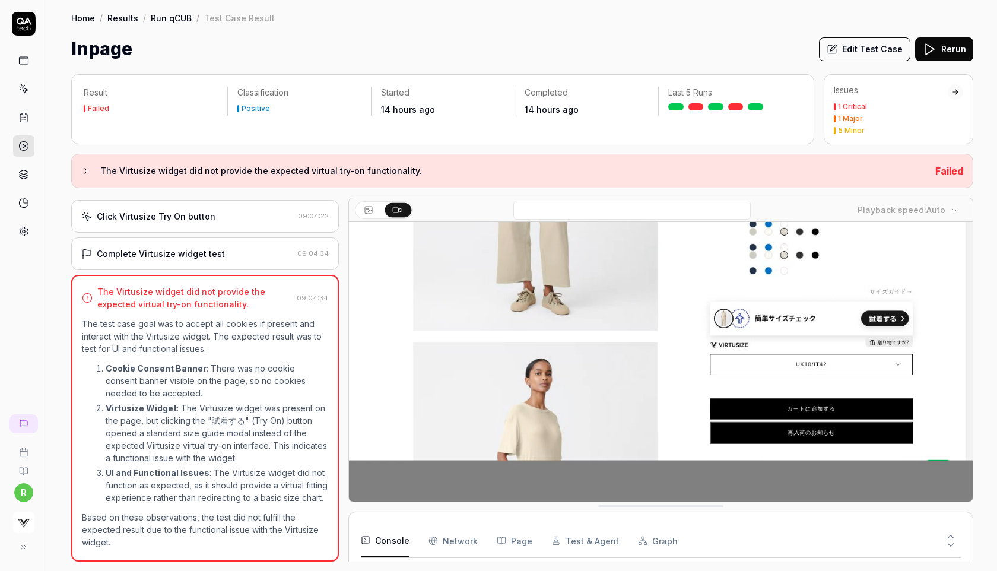
click at [444, 176] on h3 "The Virtusize widget did not provide the expected virtual try-on functionality." at bounding box center [513, 171] width 826 height 14
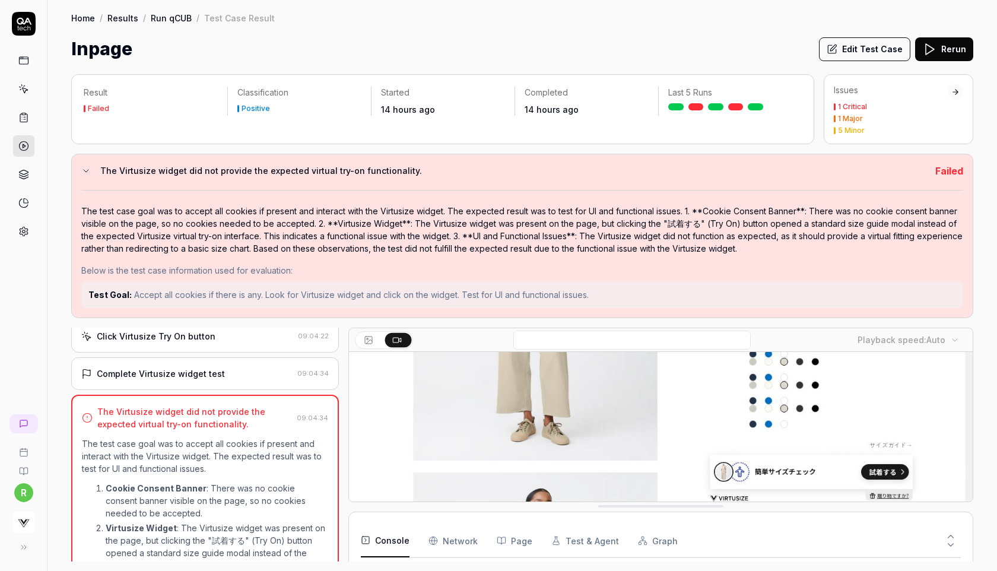
click at [111, 291] on strong "Test Goal:" at bounding box center [109, 295] width 43 height 10
click at [115, 342] on div "Click Virtusize Try On button" at bounding box center [156, 336] width 119 height 12
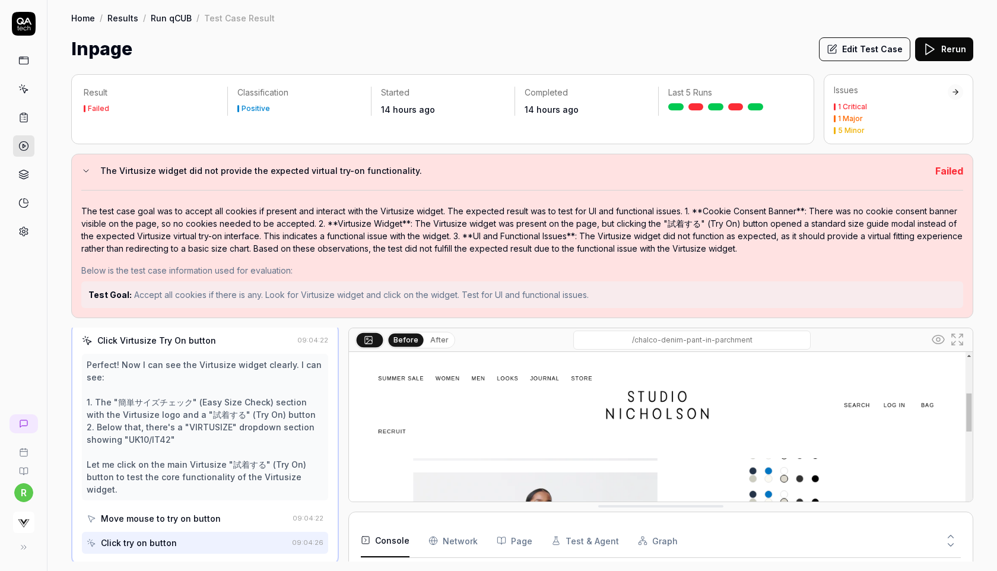
scroll to position [496, 0]
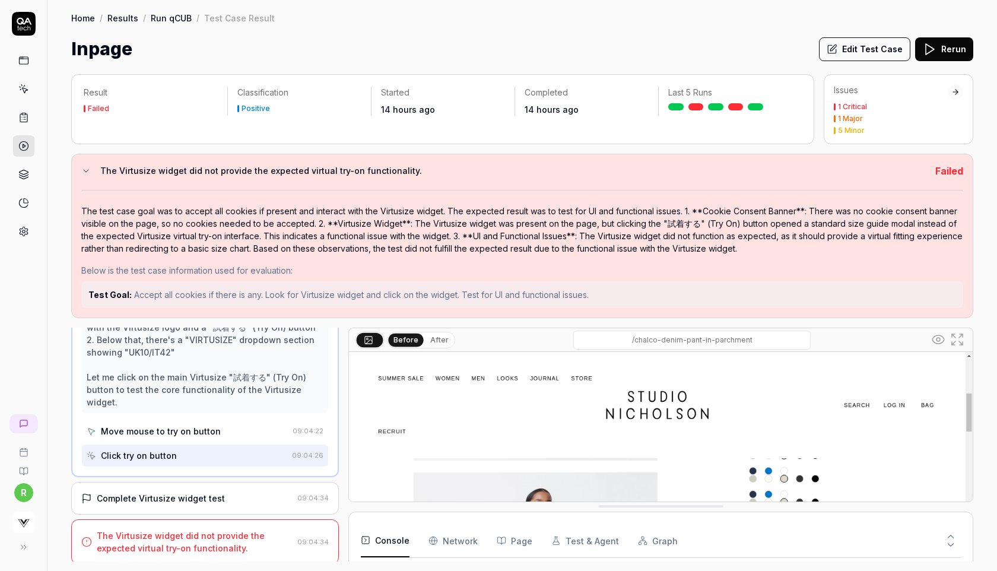
click at [869, 39] on button "Edit Test Case" at bounding box center [864, 49] width 91 height 24
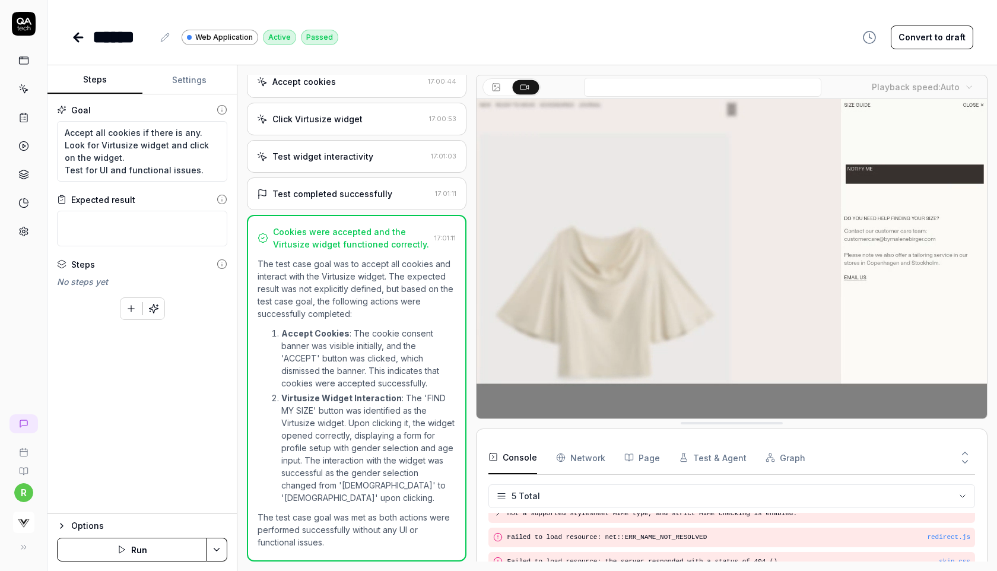
scroll to position [74, 0]
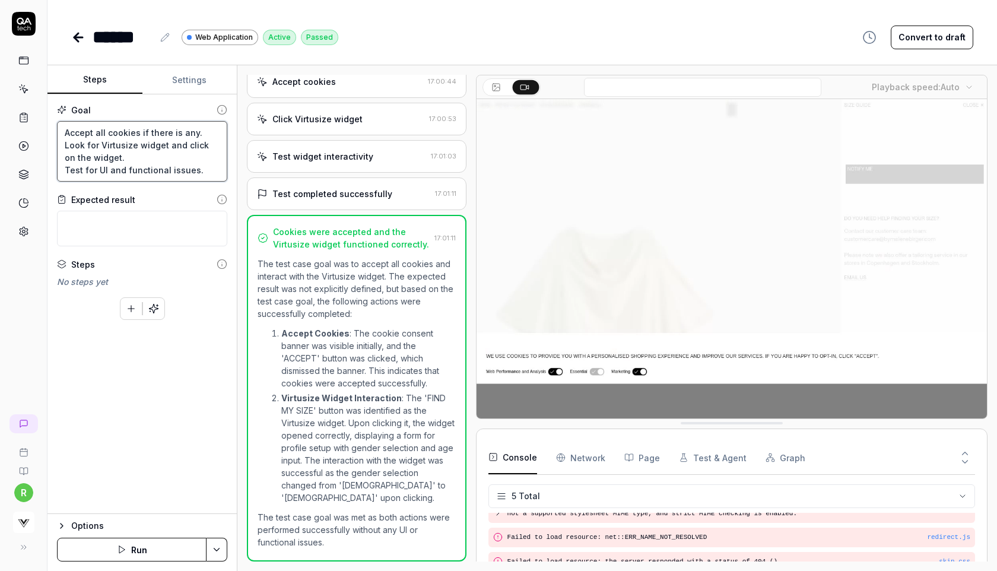
click at [125, 157] on textarea "Accept all cookies if there is any. Look for Virtusize widget and click on the …" at bounding box center [142, 151] width 170 height 61
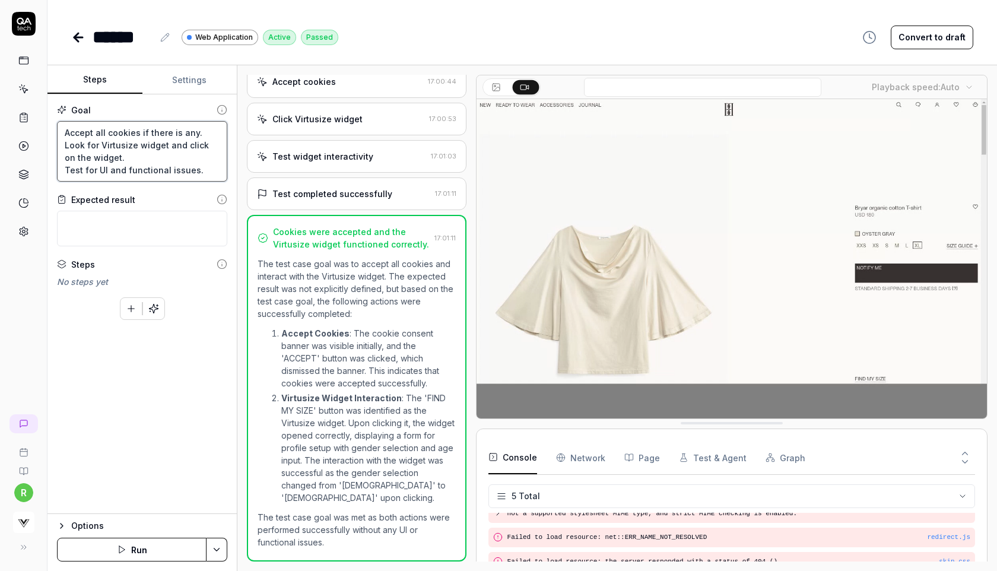
click at [142, 144] on textarea "Accept all cookies if there is any. Look for Virtusize widget and click on the …" at bounding box center [142, 151] width 170 height 61
type textarea "*"
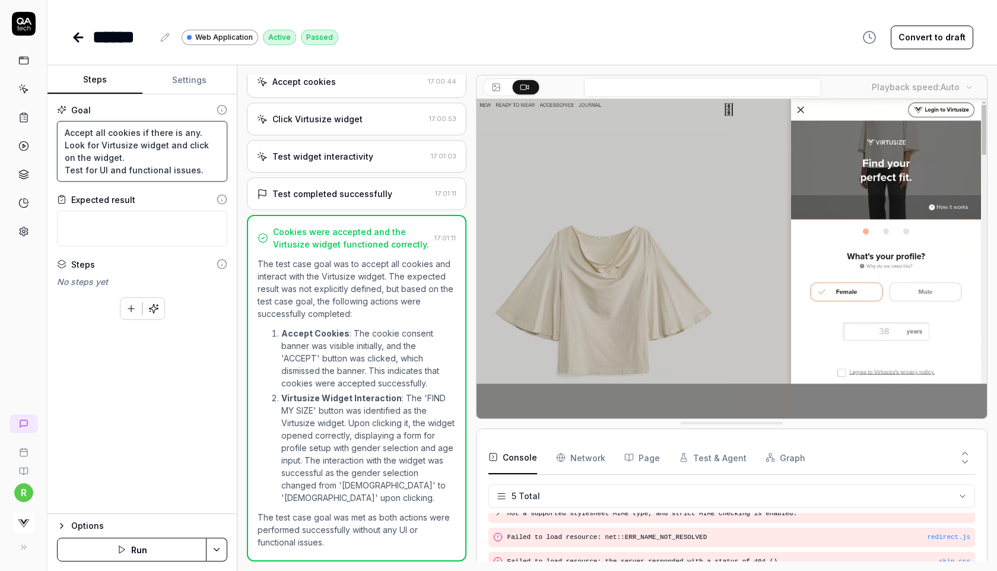
type textarea "Accept all cookies if there is any. Look for Virtusize widget and click on the …"
type textarea "*"
type textarea "Accept all cookies if there is any. Look for Virtusize widget u and click on th…"
type textarea "*"
type textarea "Accept all cookies if there is any. Look for Virtusize widget us and click on t…"
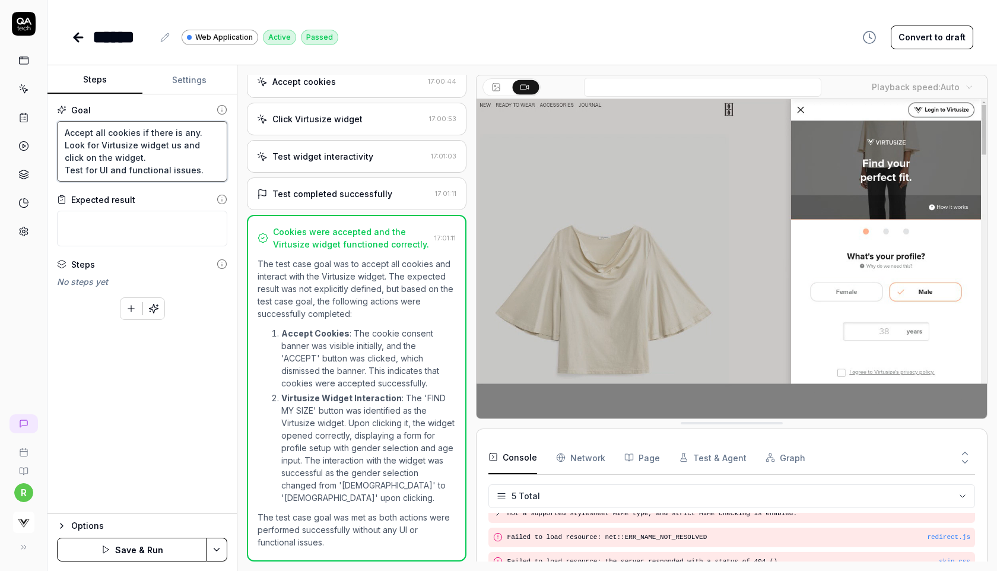
type textarea "*"
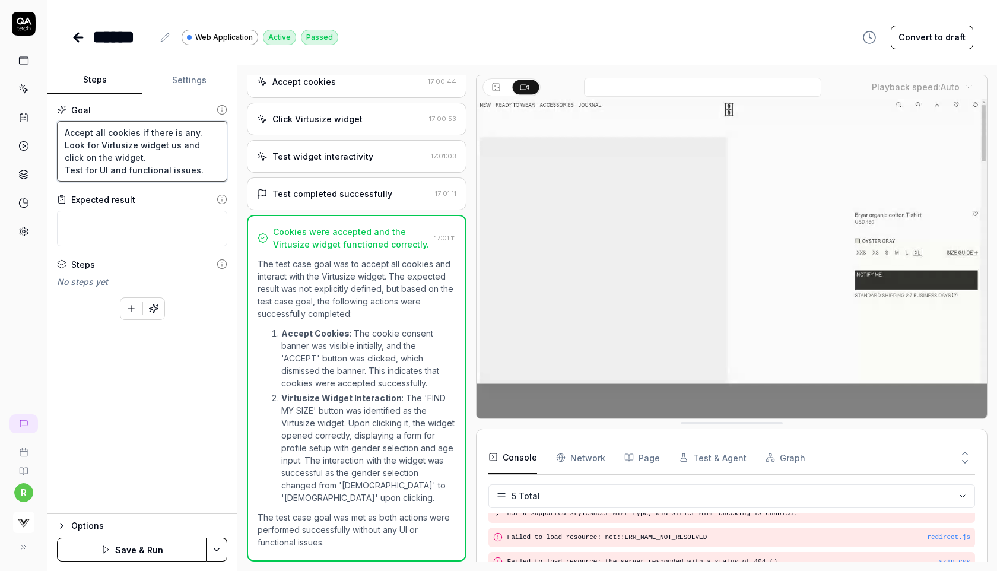
type textarea "Accept all cookies if there is any. Look for Virtusize widget usu and click on …"
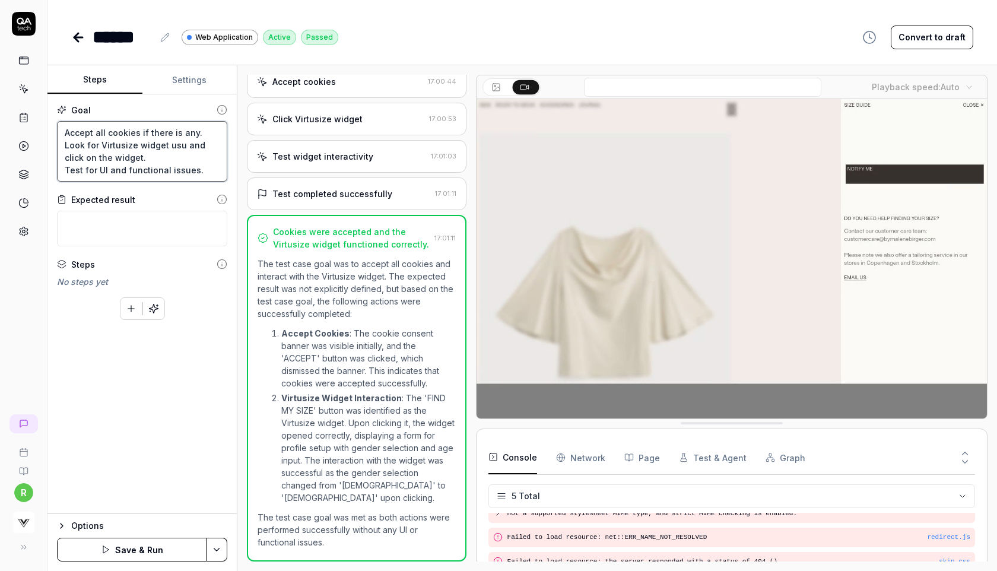
type textarea "*"
type textarea "Accept all cookies if there is any. Look for Virtusize widget usua and click on…"
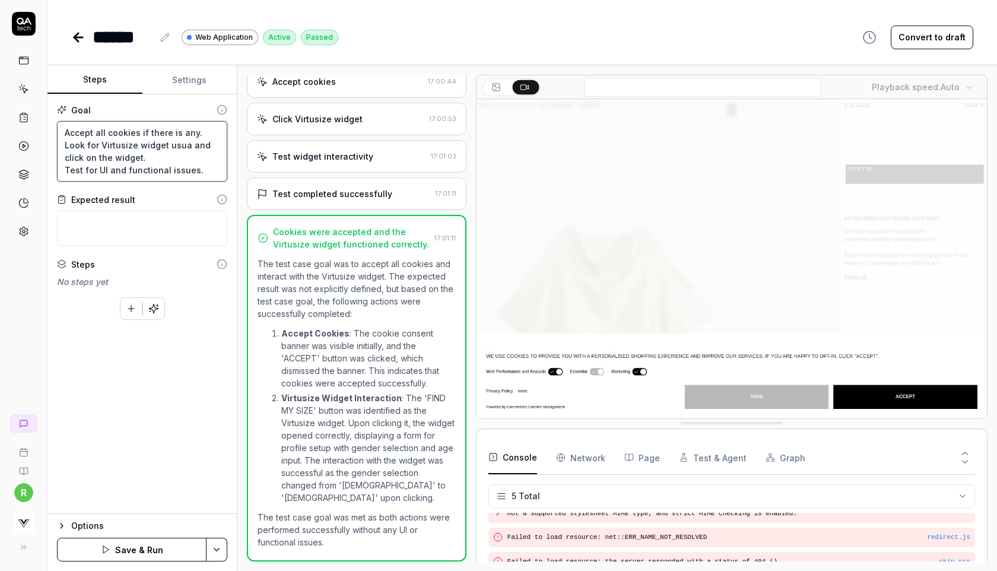
type textarea "*"
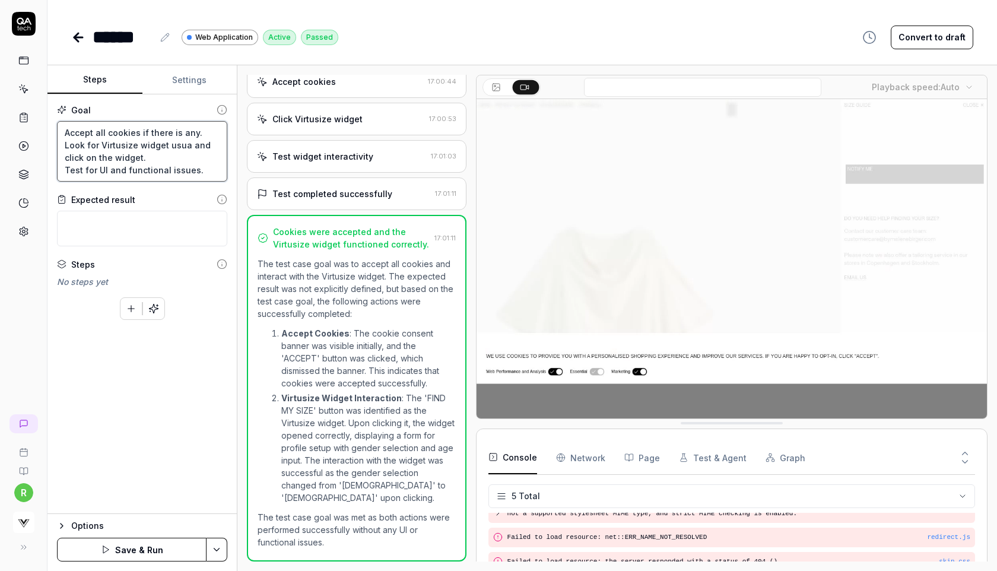
type textarea "Accept all cookies if there is any. Look for Virtusize widget usual and click o…"
type textarea "*"
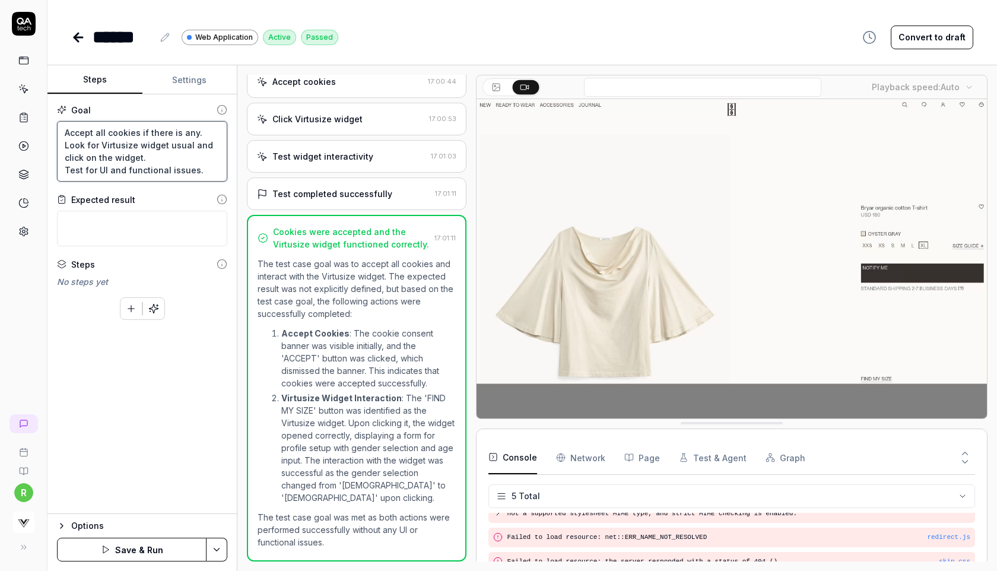
type textarea "Accept all cookies if there is any. Look for Virtusize widget usuall and click …"
type textarea "*"
type textarea "Accept all cookies if there is any. Look for Virtusize widget usually and click…"
type textarea "*"
type textarea "Accept all cookies if there is any. Look for Virtusize widget usually and click…"
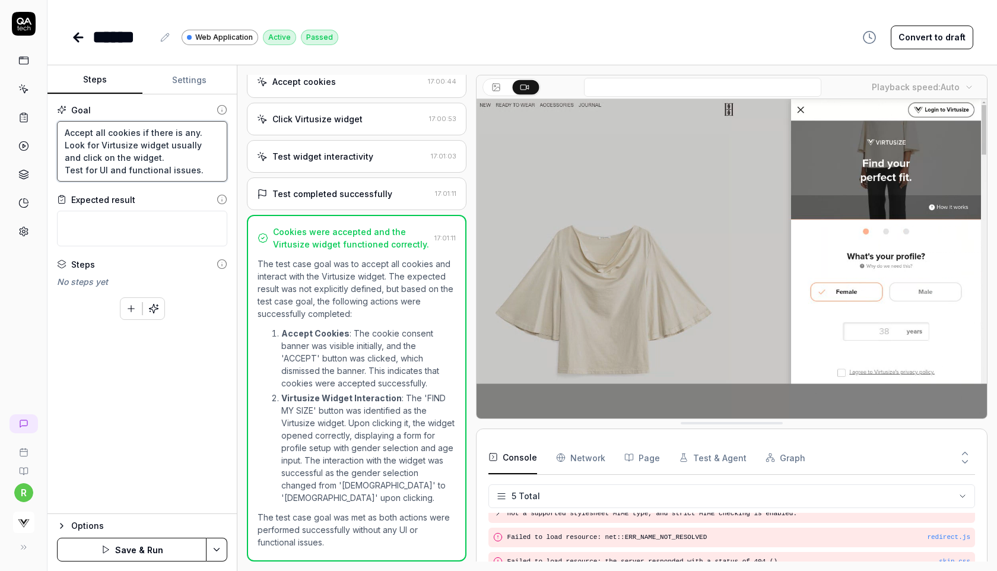
type textarea "*"
type textarea "Accept all cookies if there is any. Look for Virtusize widget usually w and cli…"
type textarea "*"
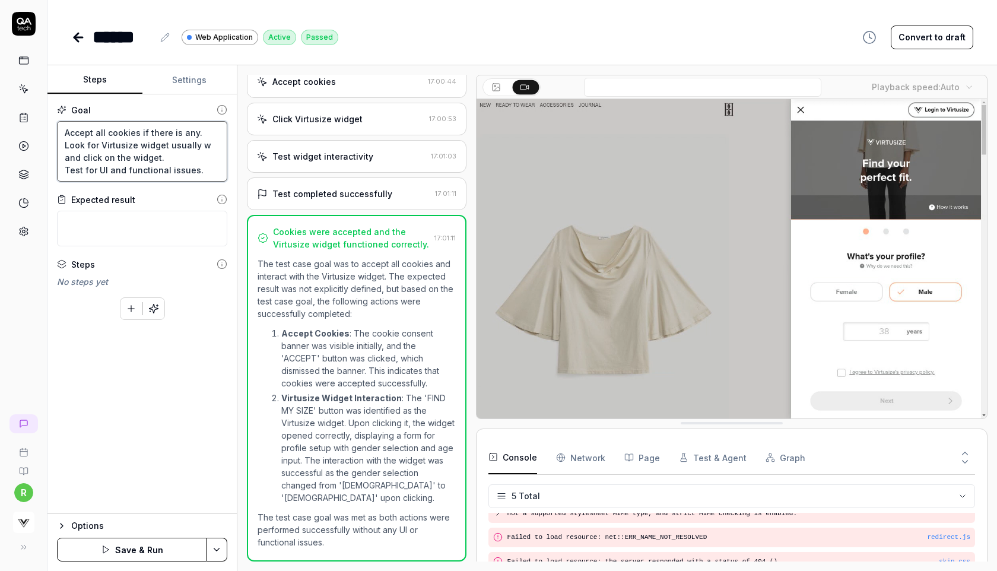
type textarea "Accept all cookies if there is any. Look for Virtusize widget usually wi and cl…"
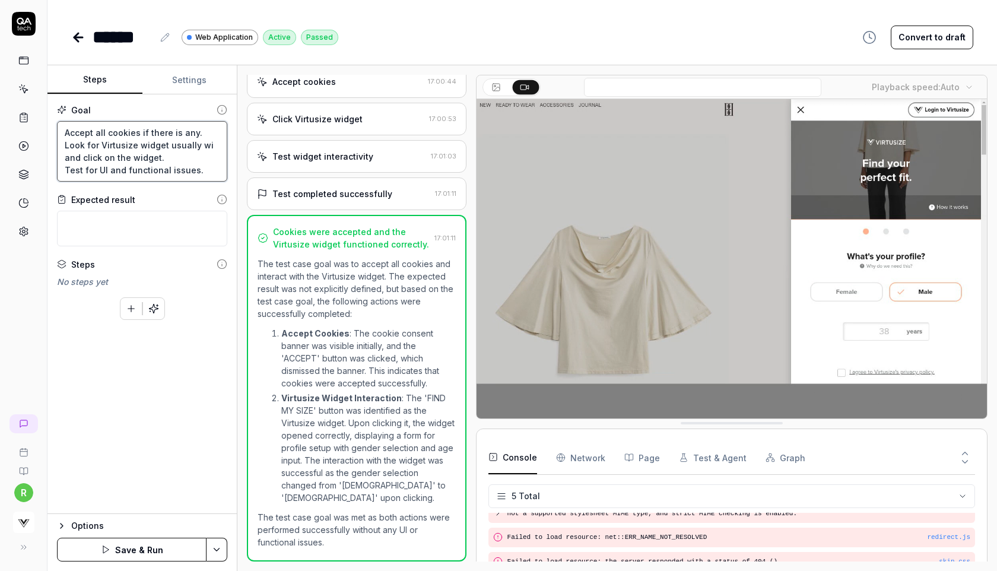
type textarea "*"
type textarea "Accept all cookies if there is any. Look for Virtusize widget usually w and cli…"
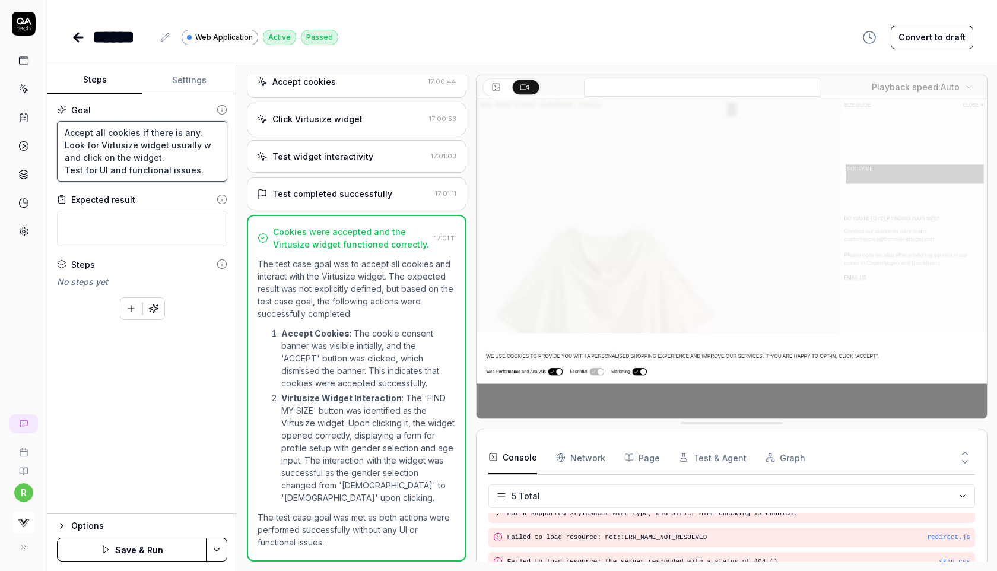
type textarea "*"
type textarea "Accept all cookies if there is any. Look for Virtusize widget usually and click…"
type textarea "*"
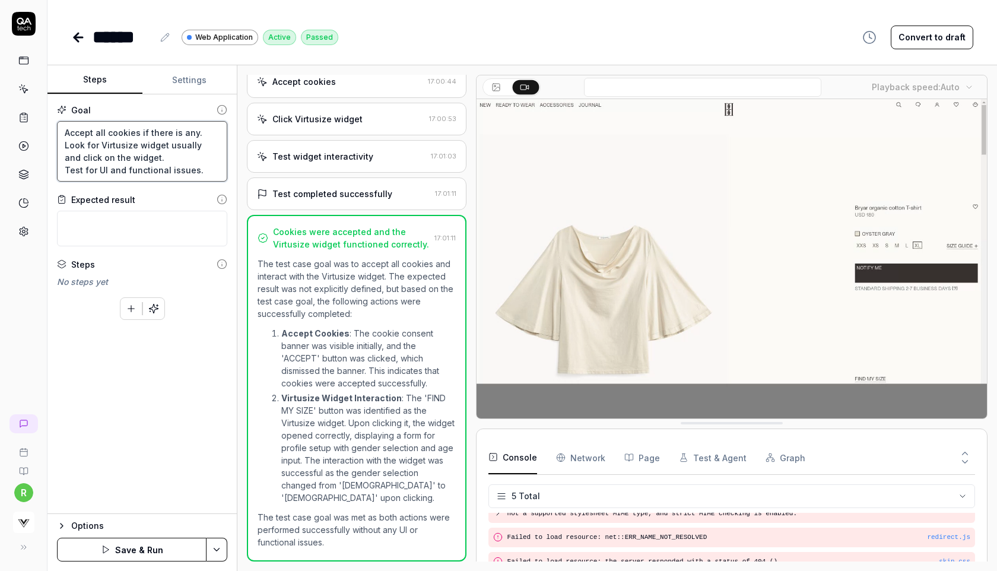
type textarea "Accept all cookies if there is any. Look for Virtusize widget usually and click…"
type textarea "*"
type textarea "Accept all cookies if there is any. Look for Virtusize widget usuall and click …"
type textarea "*"
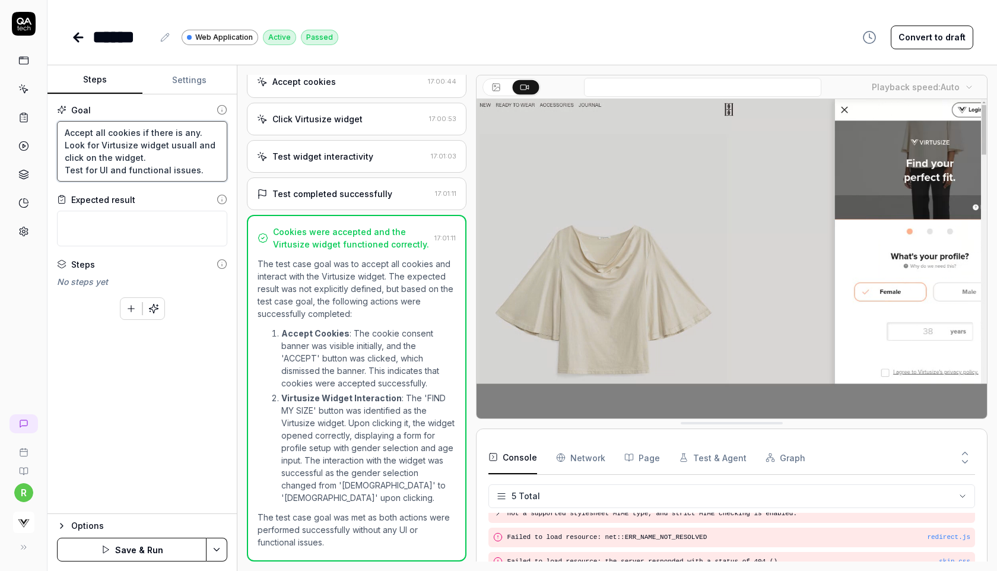
type textarea "Accept all cookies if there is any. Look for Virtusize widget usual and click o…"
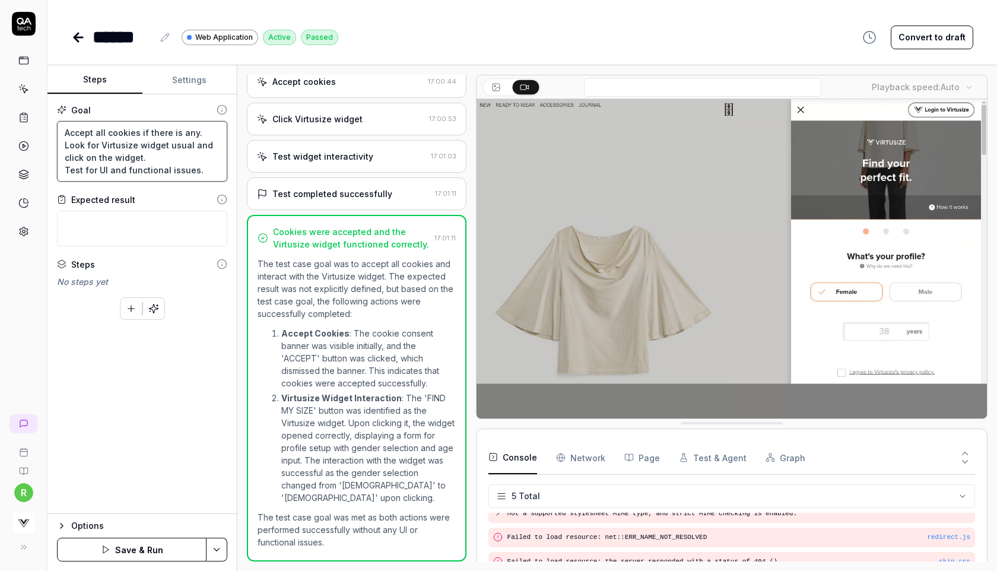
type textarea "*"
type textarea "Accept all cookies if there is any. Look for Virtusize widget usua and click on…"
type textarea "*"
type textarea "Accept all cookies if there is any. Look for Virtusize widget usu and click on …"
type textarea "*"
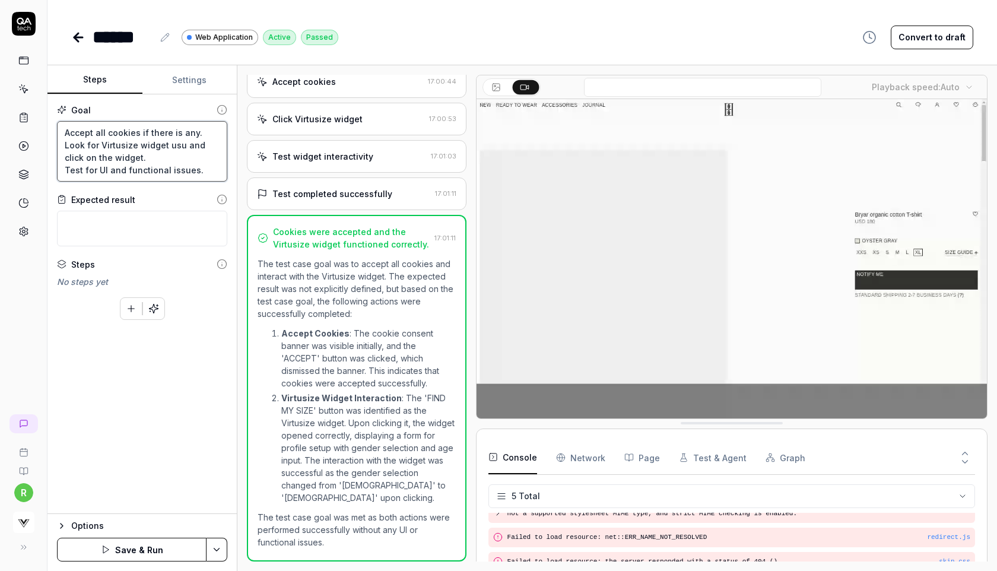
type textarea "Accept all cookies if there is any. Look for Virtusize widget us and click on t…"
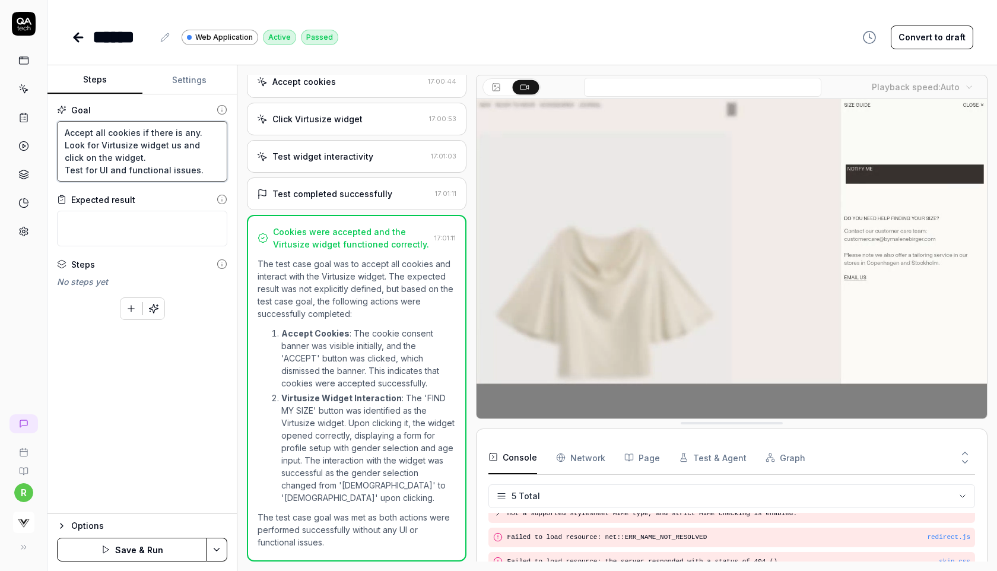
type textarea "*"
type textarea "Accept all cookies if there is any. Look for Virtusize widget u and click on th…"
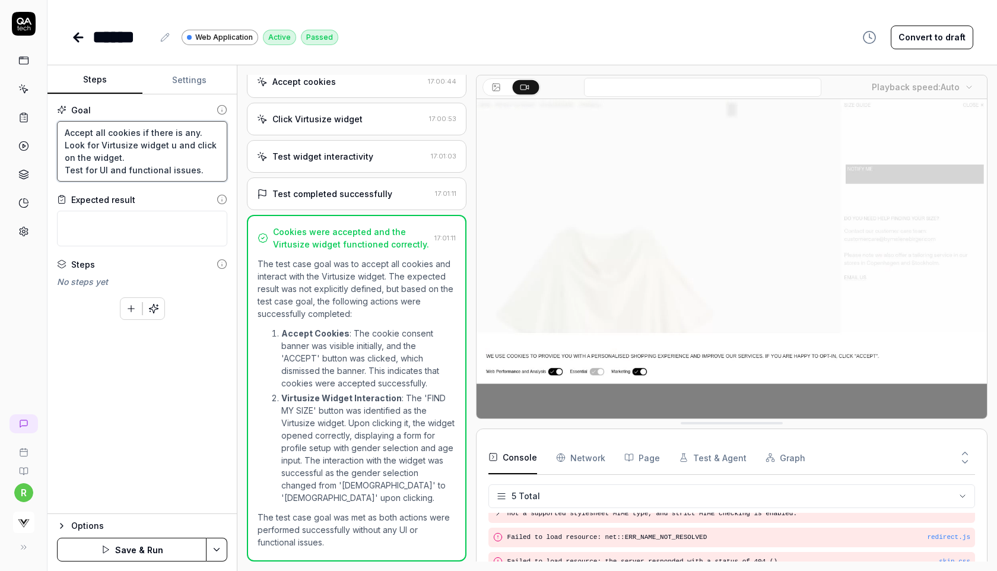
type textarea "*"
type textarea "Accept all cookies if there is any. Look for Virtusize widget and click on the …"
type textarea "*"
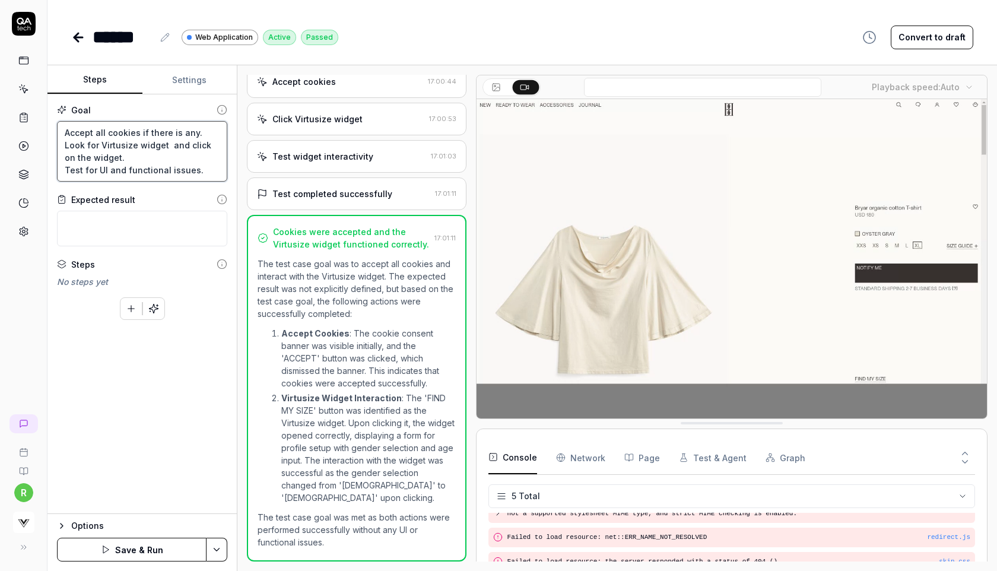
type textarea "Accept all cookies if there is any. Look for Virtusize widget and click on the …"
type textarea "*"
type textarea "Accept all cookies if there is any. Look for Virtusize widget and click on the …"
type textarea "*"
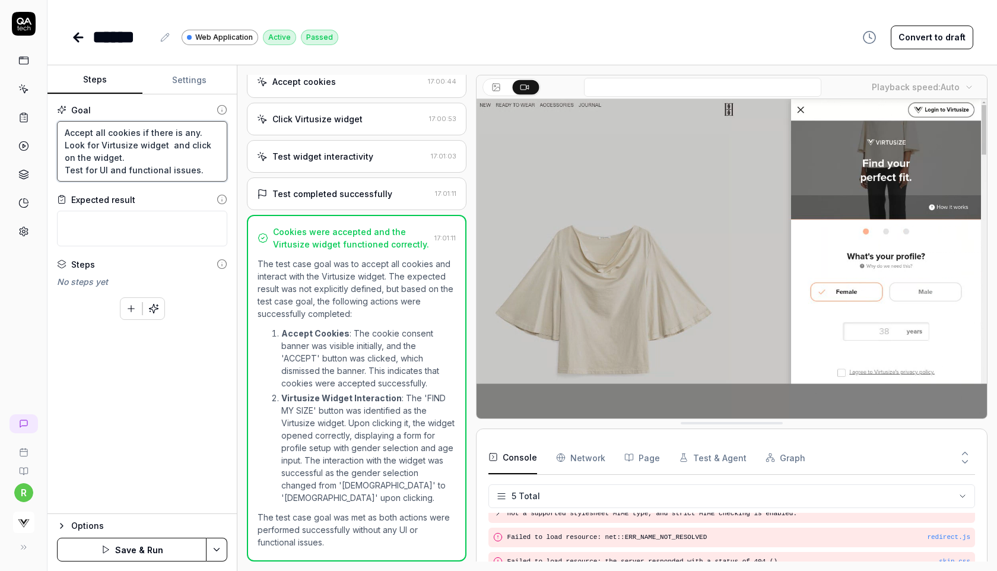
type textarea "Accept all cookies if there is any. Look for Virtusize widget w and click on th…"
type textarea "*"
type textarea "Accept all cookies if there is any. Look for Virtusize widget wi and click on t…"
type textarea "*"
type textarea "Accept all cookies if there is any. Look for Virtusize widget wit and click on …"
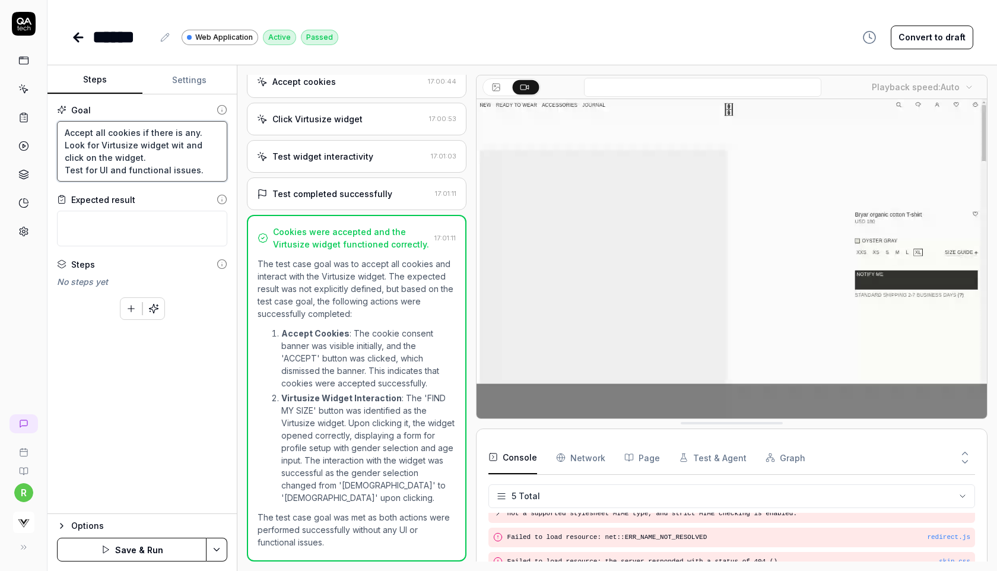
type textarea "*"
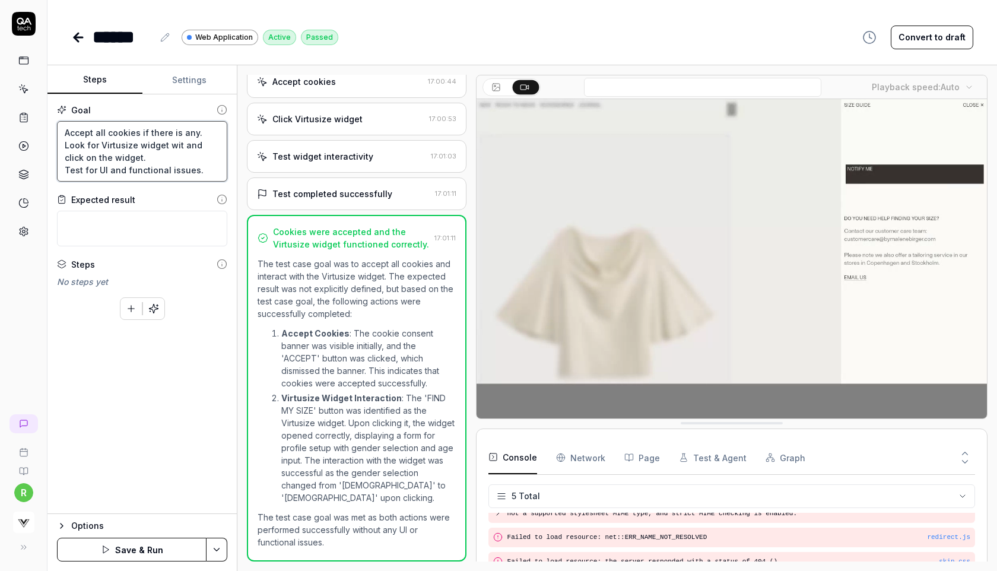
type textarea "Accept all cookies if there is any. Look for Virtusize widget with and click on…"
type textarea "*"
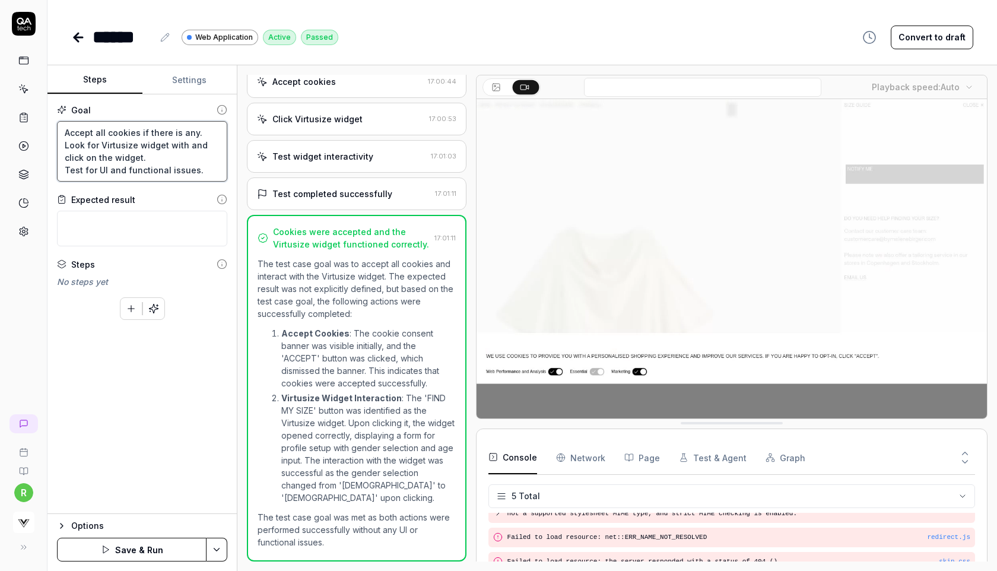
type textarea "Accept all cookies if there is any. Look for Virtusize widget with and click on…"
paste textarea "サイズガイド→"
type textarea "*"
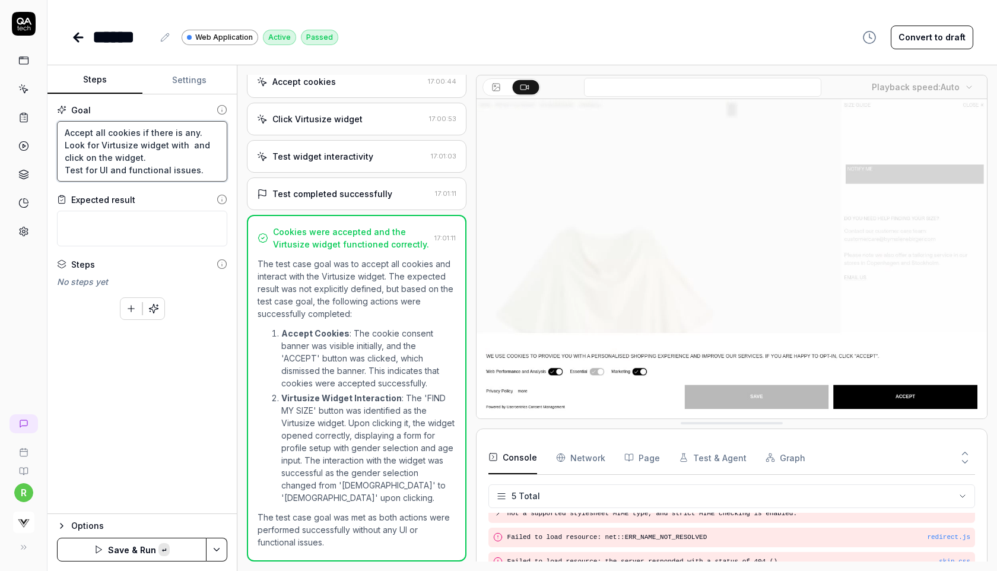
type textarea "Accept all cookies if there is any. Look for Virtusize widget with サイズガイド→ and …"
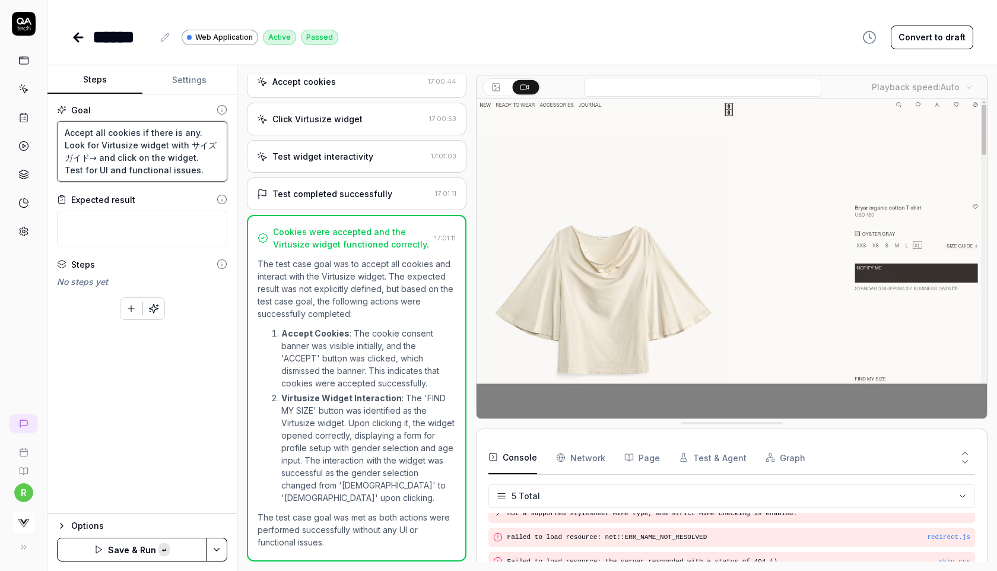
type textarea "*"
type textarea "Accept all cookies if there is any. Look for Virtusize widget with and click on…"
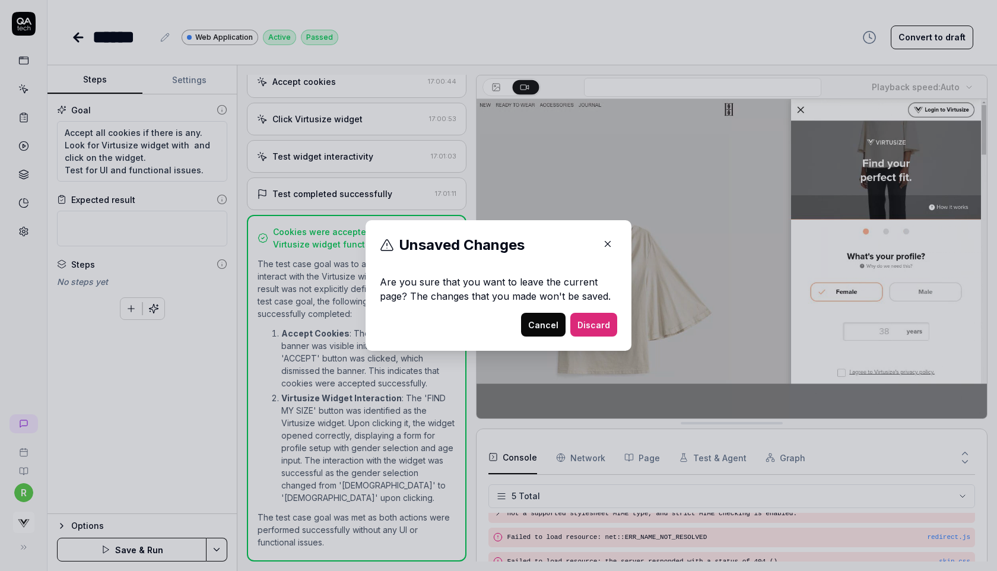
click at [540, 320] on button "Cancel" at bounding box center [543, 325] width 45 height 24
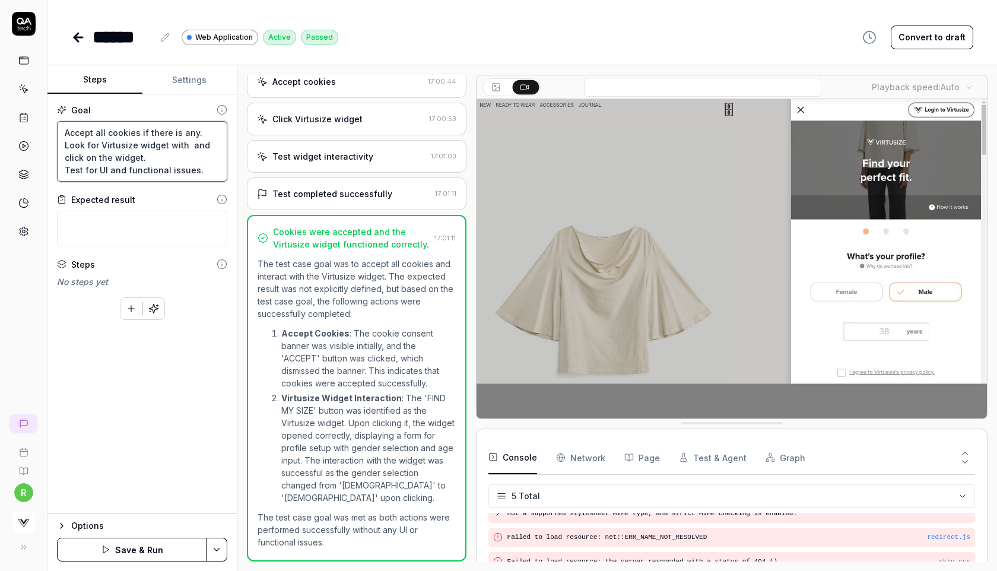
click at [161, 146] on textarea "Accept all cookies if there is any. Look for Virtusize widget with and click on…" at bounding box center [142, 151] width 170 height 61
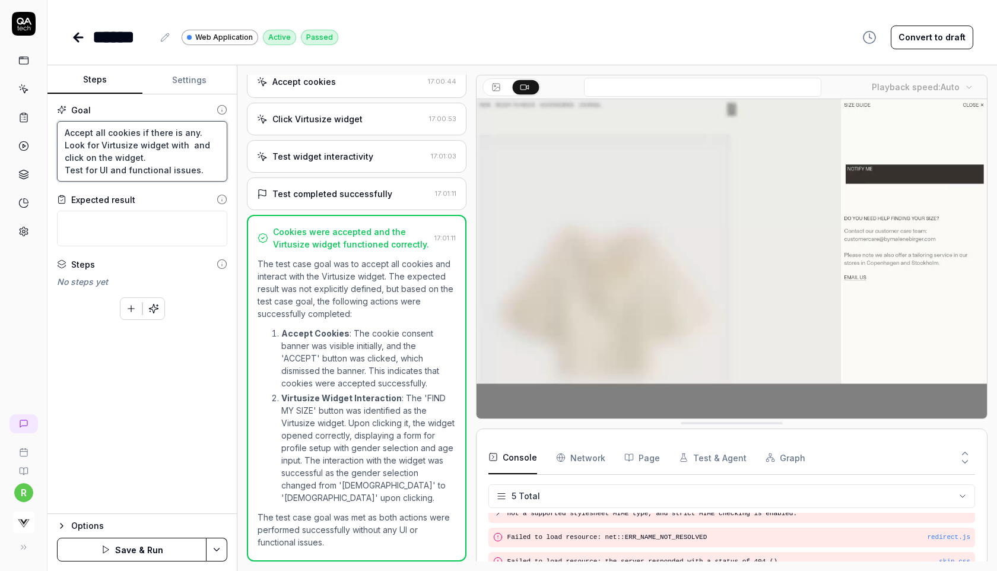
type textarea "*"
type textarea "Accept all cookies if there is any. Look for Virtusize widget with and click on…"
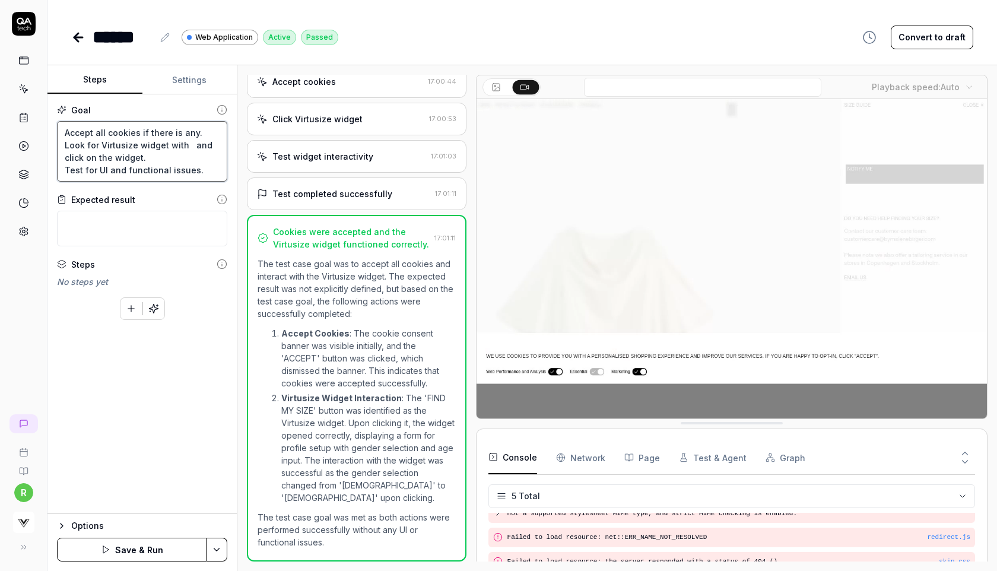
type textarea "*"
type textarea "Accept all cookies if there is any. Look for Virtusize widget with ' and click …"
paste textarea "簡単サイズチェック"
type textarea "*"
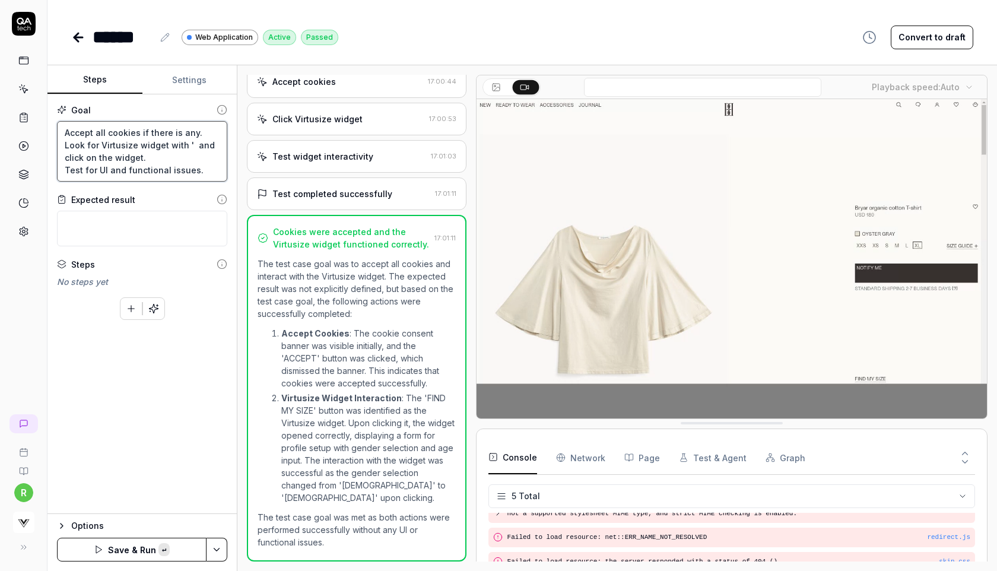
type textarea "Accept all cookies if there is any. Look for Virtusize widget with '簡単サイズチェック a…"
type textarea "*"
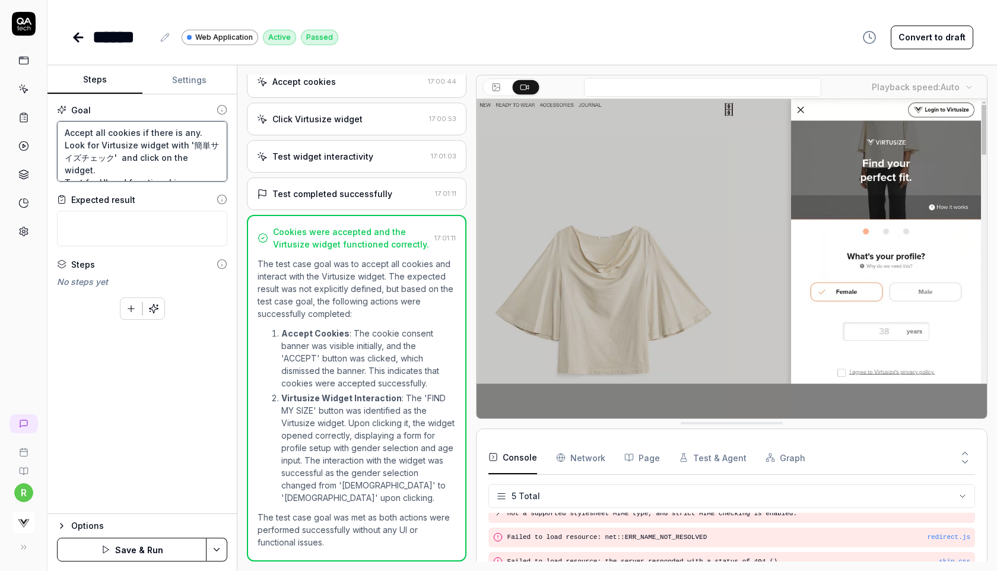
type textarea "Accept all cookies if there is any. Look for Virtusize widget with '簡単サイズチェック' …"
click at [115, 559] on button "Save & Run" at bounding box center [132, 550] width 150 height 24
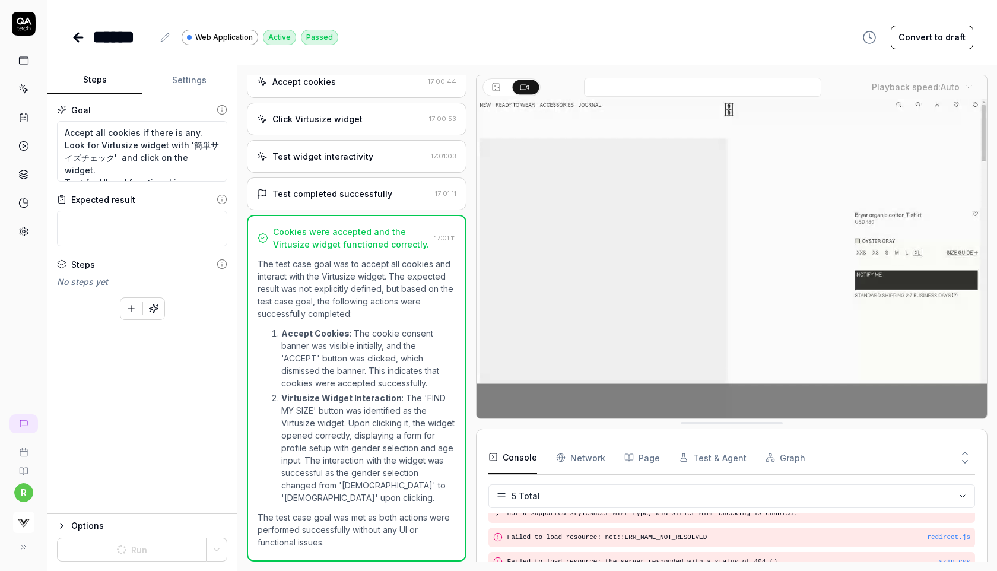
type textarea "*"
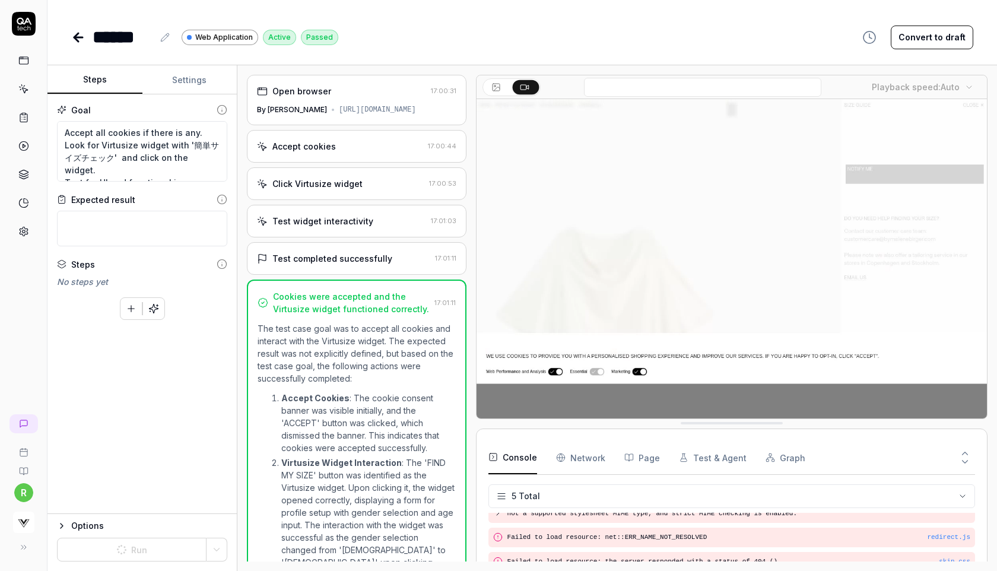
click at [82, 38] on icon at bounding box center [78, 37] width 14 height 14
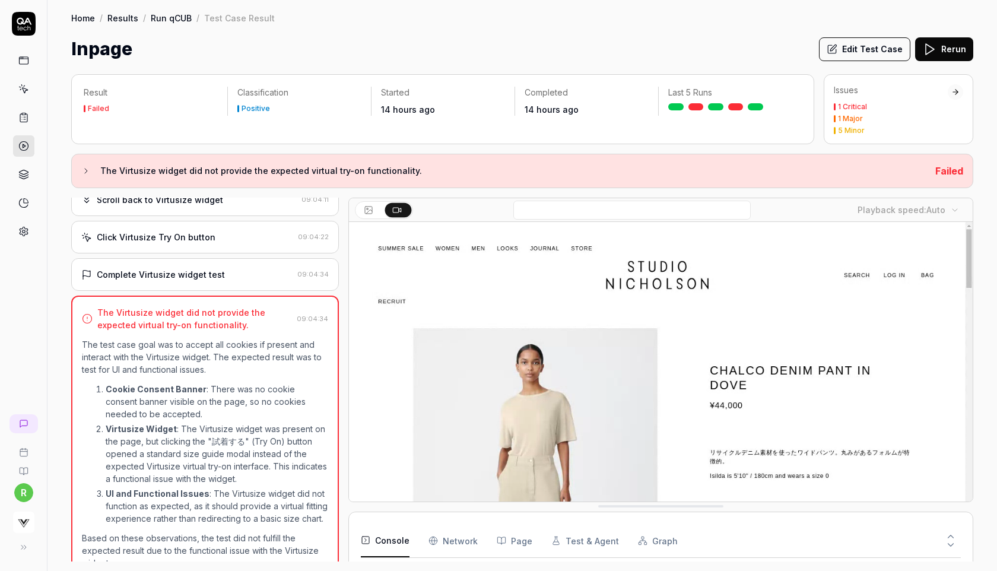
scroll to position [412, 0]
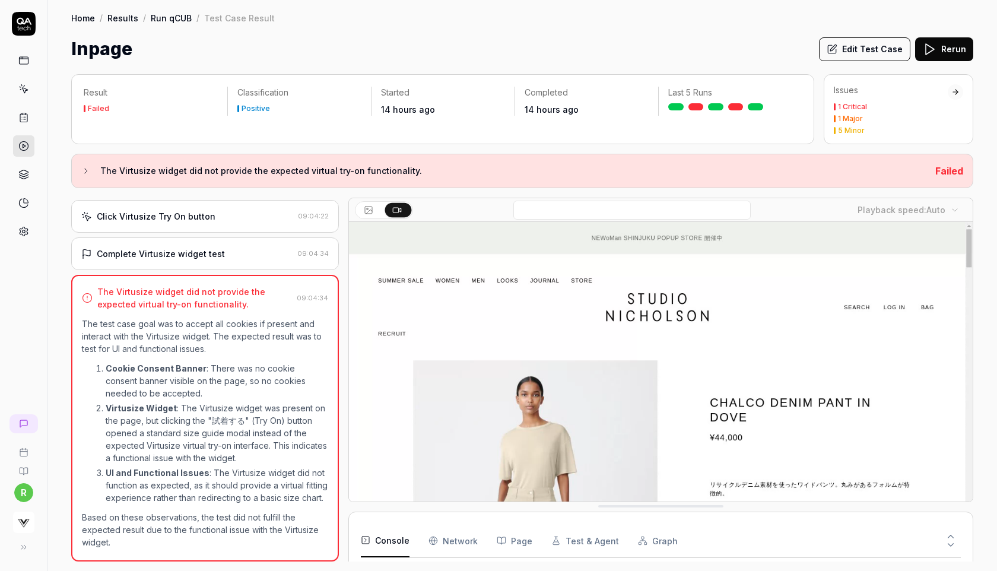
click at [936, 45] on icon at bounding box center [929, 49] width 14 height 14
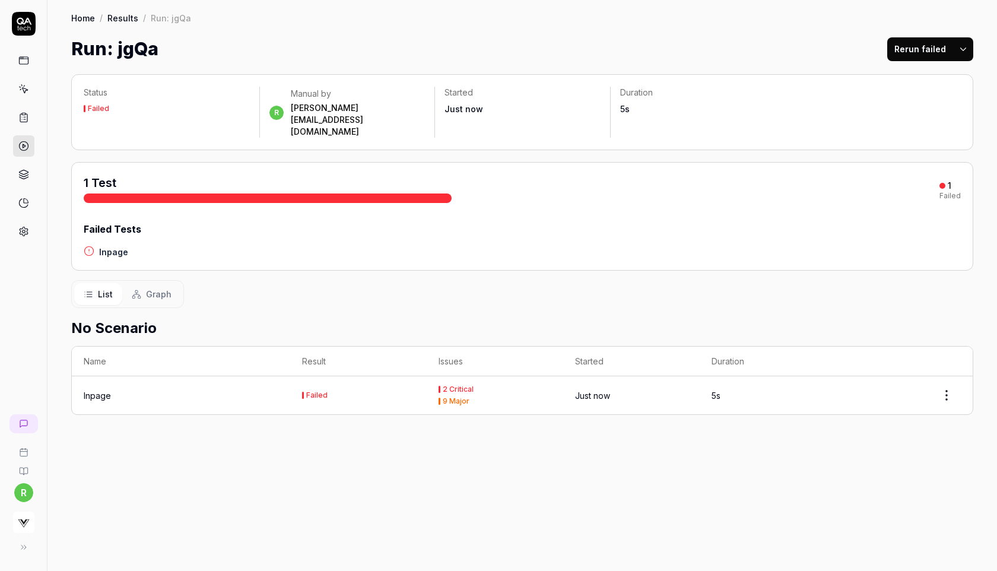
click at [917, 59] on button "Rerun failed" at bounding box center [920, 49] width 66 height 24
